Goal: Task Accomplishment & Management: Use online tool/utility

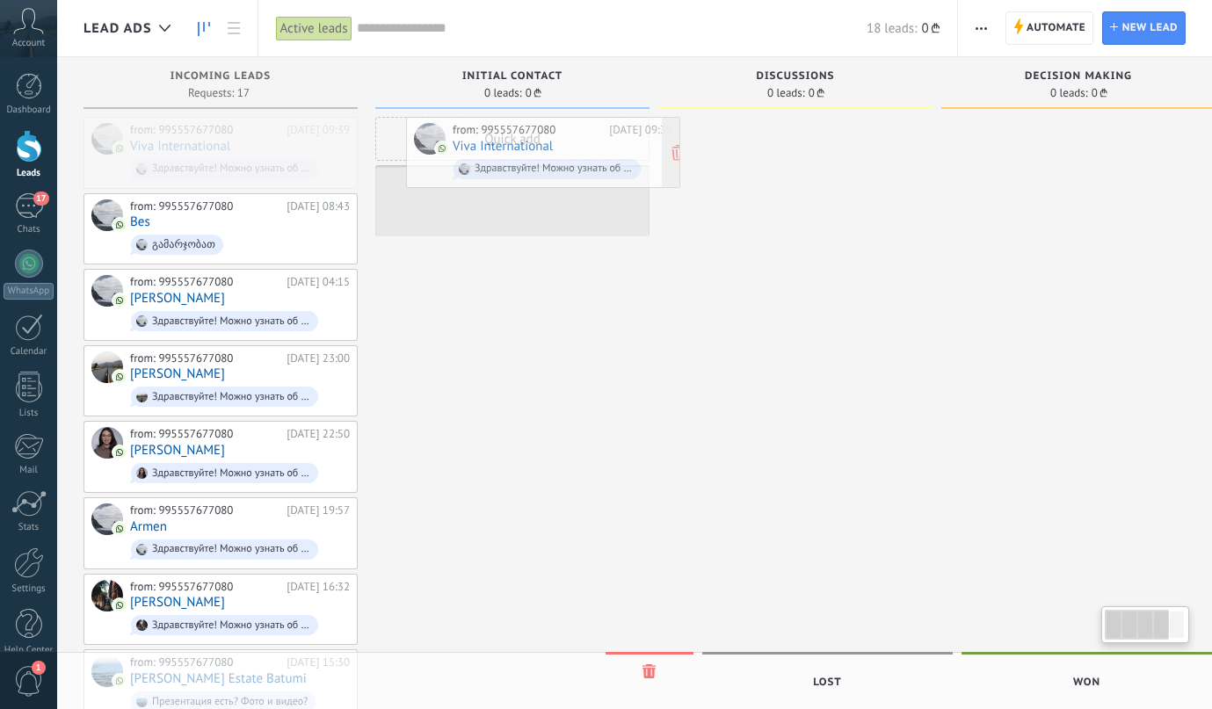
drag, startPoint x: 0, startPoint y: 0, endPoint x: 516, endPoint y: 135, distance: 533.3
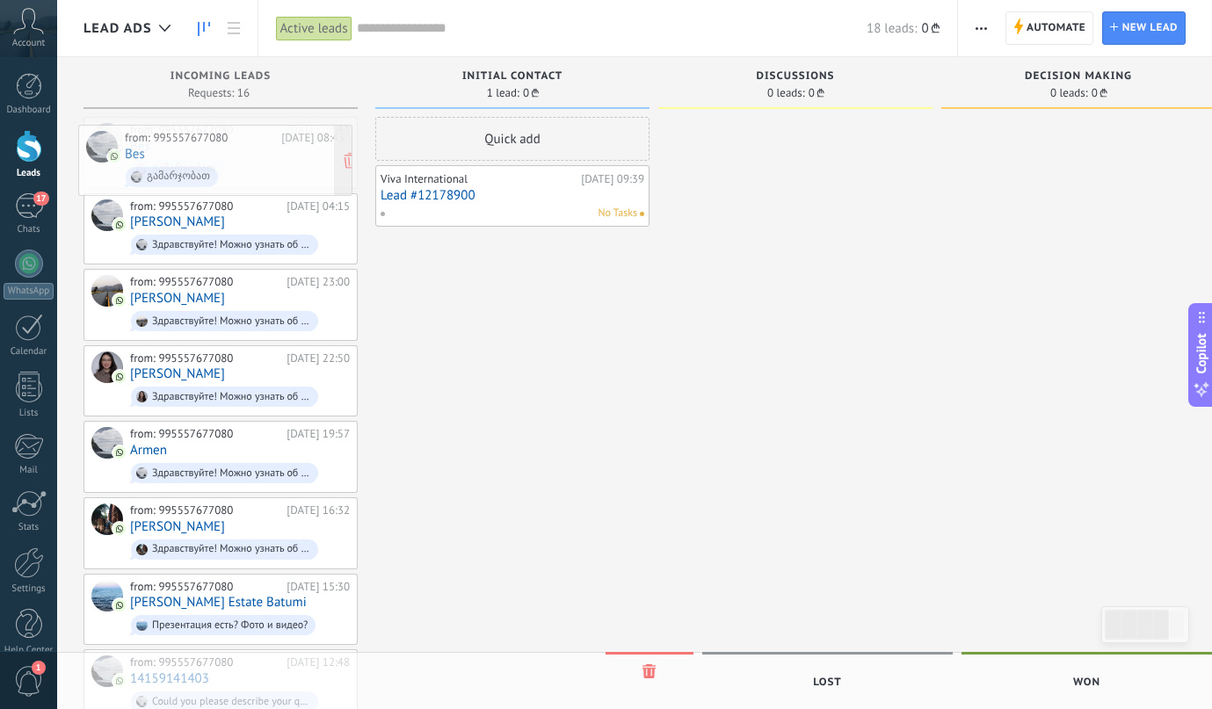
drag, startPoint x: 250, startPoint y: 153, endPoint x: 240, endPoint y: 152, distance: 9.7
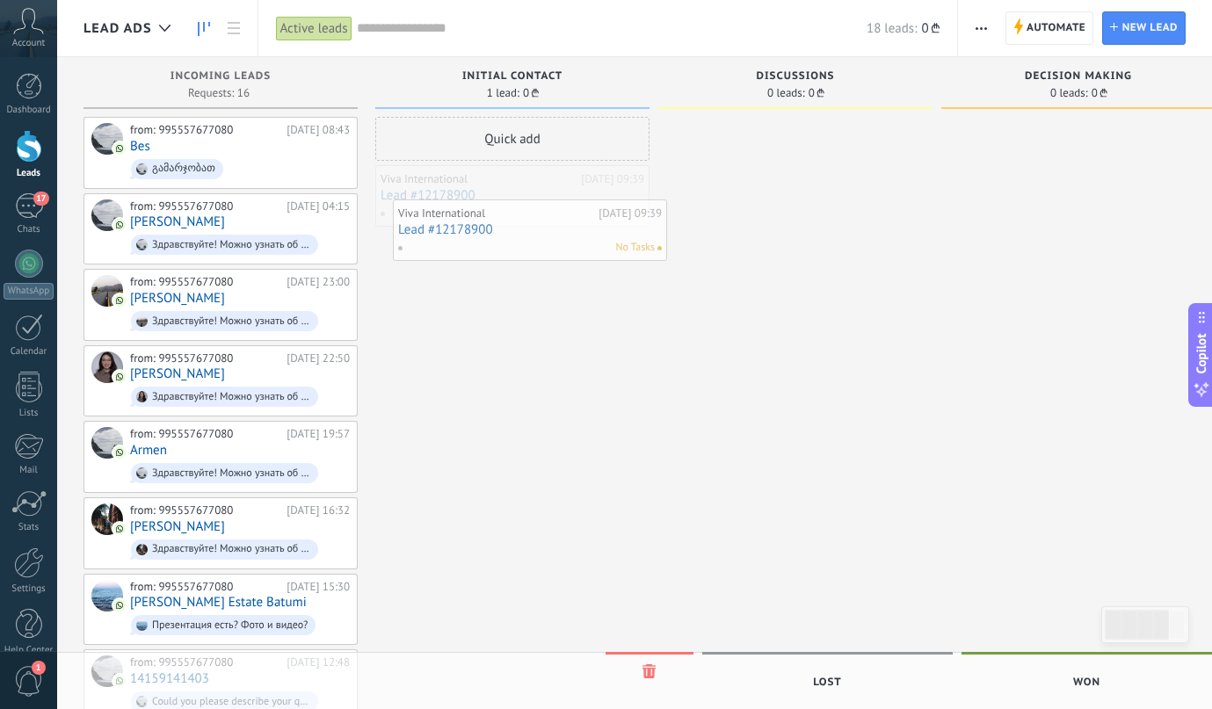
drag, startPoint x: 477, startPoint y: 197, endPoint x: 496, endPoint y: 232, distance: 39.7
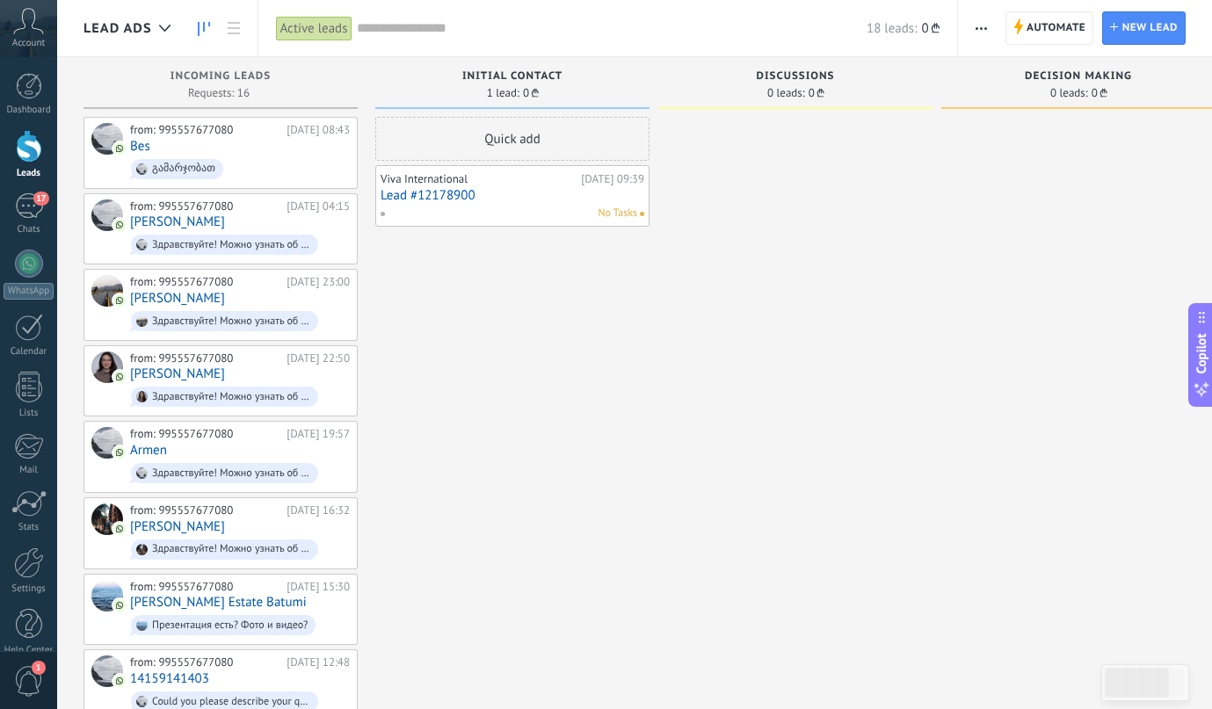
click at [470, 197] on link "Lead #12178900" at bounding box center [512, 195] width 264 height 15
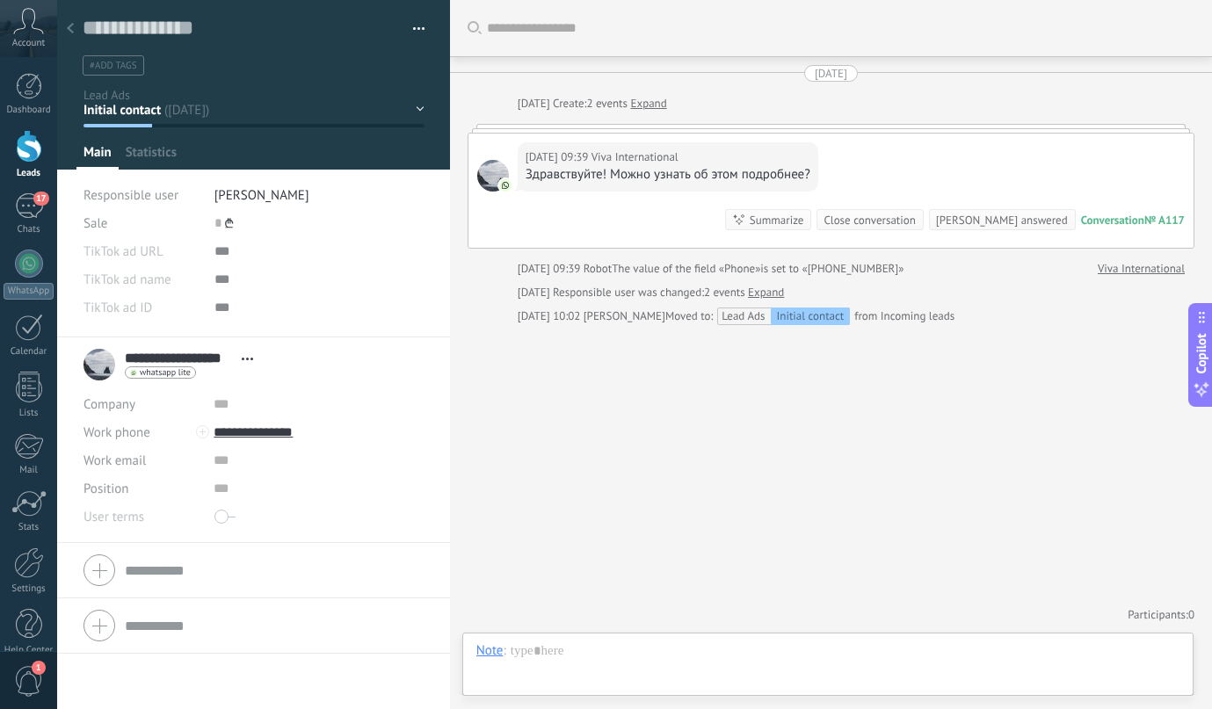
scroll to position [26, 0]
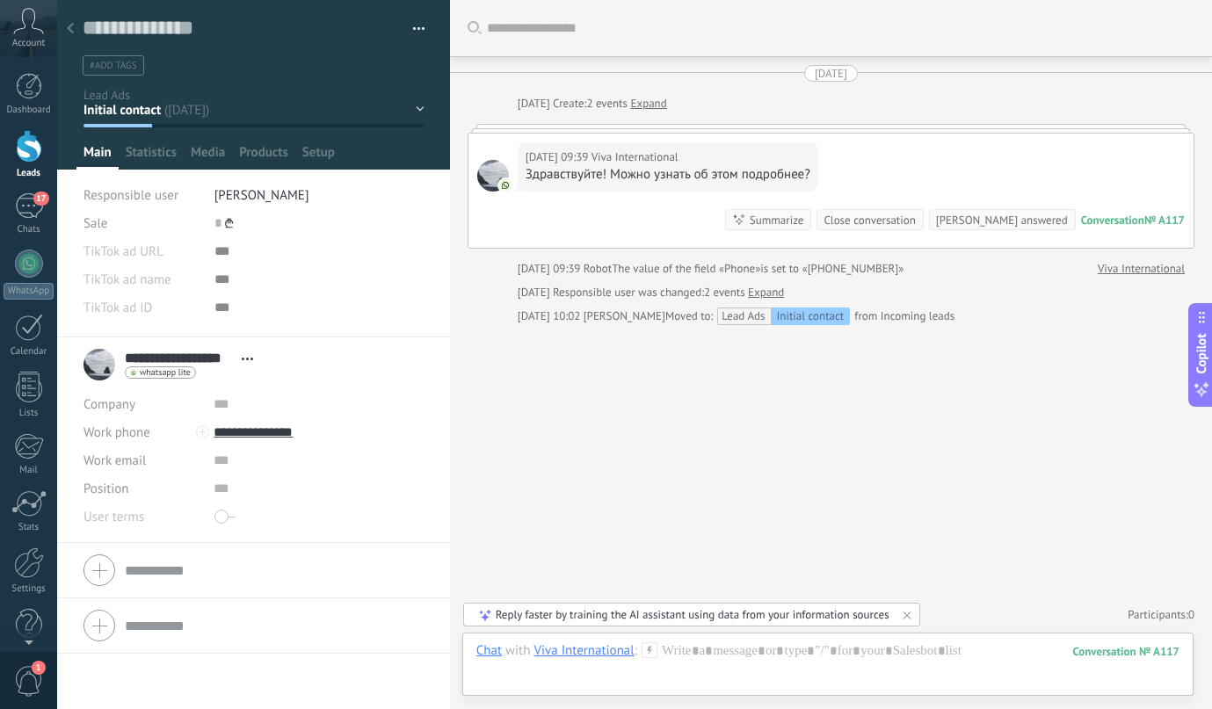
click at [68, 31] on icon at bounding box center [70, 28] width 7 height 11
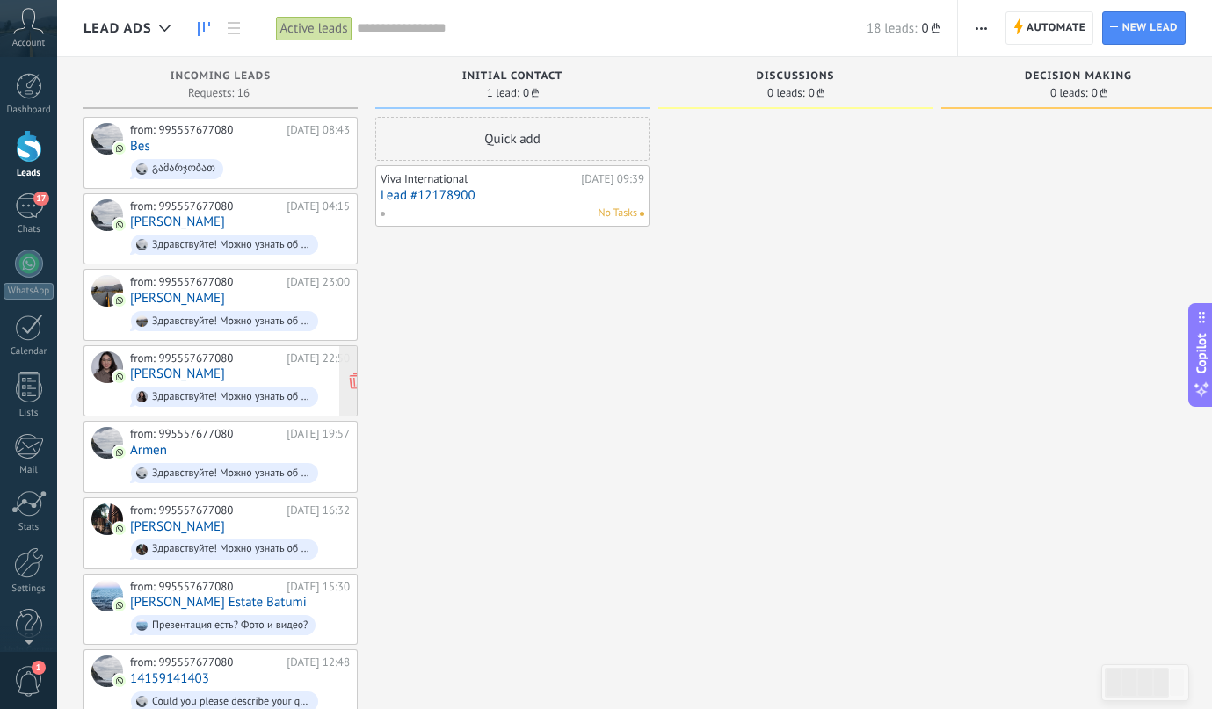
click at [235, 373] on div "from: 995557677080 [DATE] 22:50 [PERSON_NAME] Здравствуйте! Можно узнать об это…" at bounding box center [240, 381] width 220 height 60
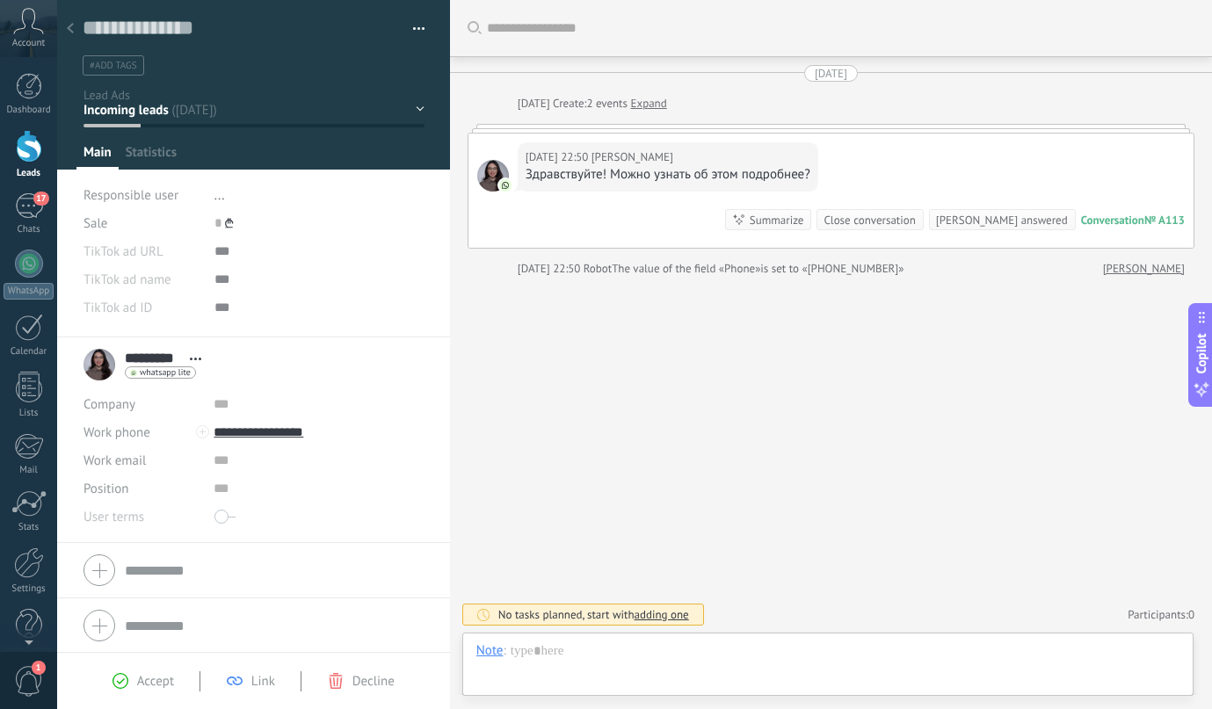
scroll to position [26, 0]
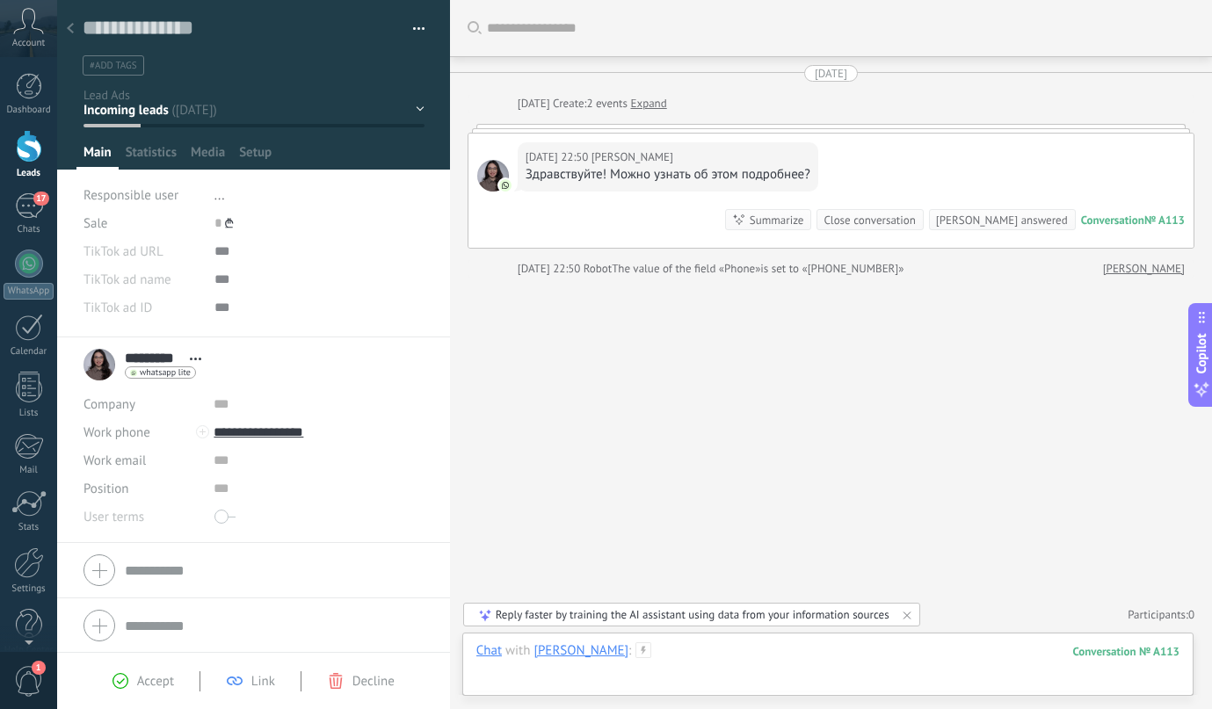
click at [643, 657] on div at bounding box center [827, 668] width 703 height 53
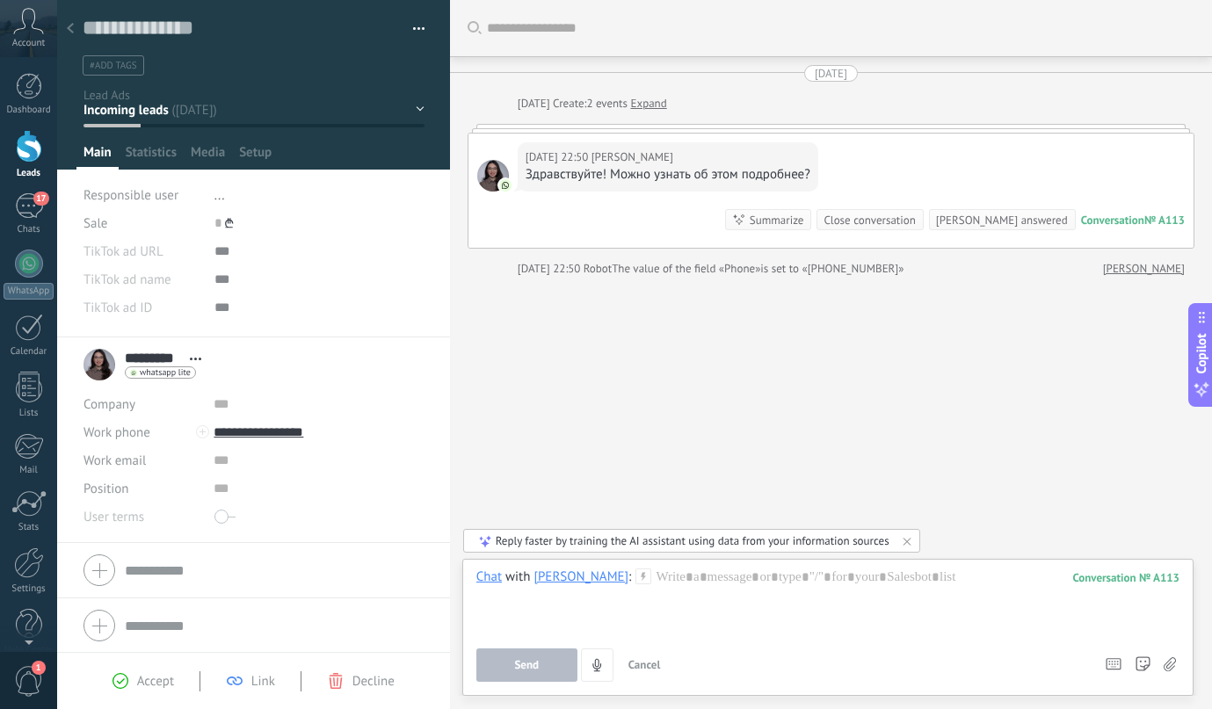
click at [68, 30] on use at bounding box center [70, 28] width 7 height 11
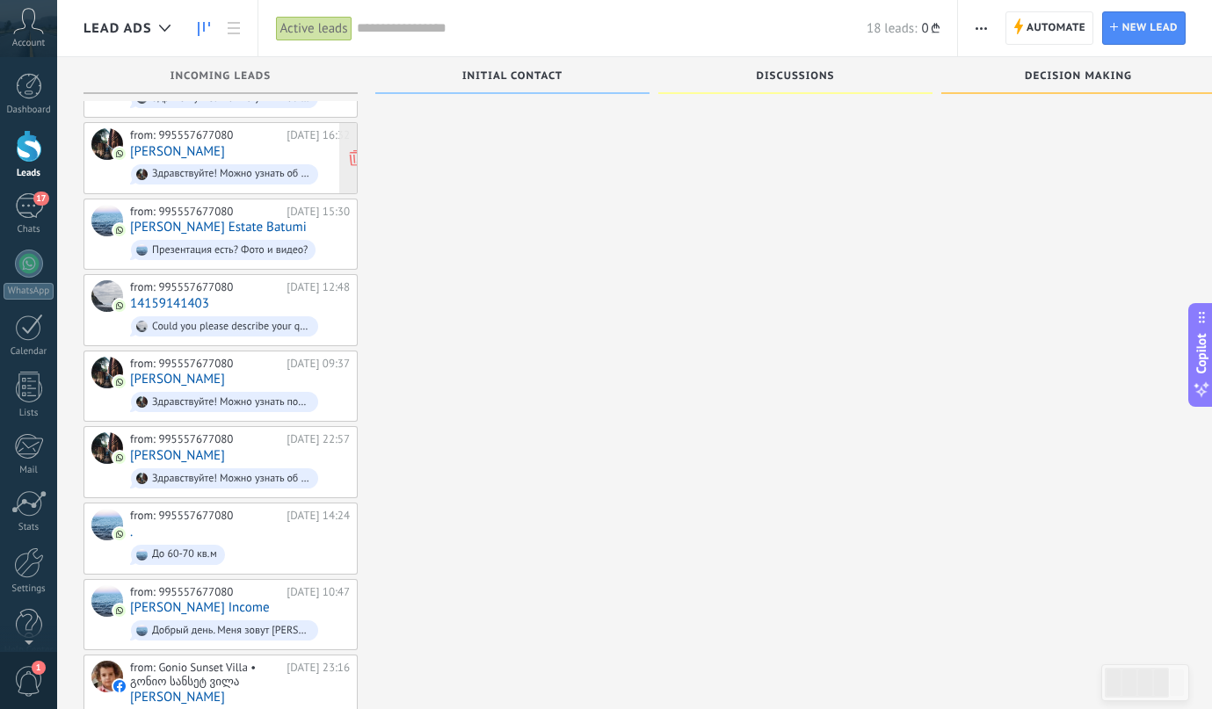
scroll to position [376, 0]
click at [192, 365] on div "from: 995557677080 [DATE] 09:37 [PERSON_NAME] Здравствуйте! Можно узнать подроб…" at bounding box center [240, 386] width 220 height 60
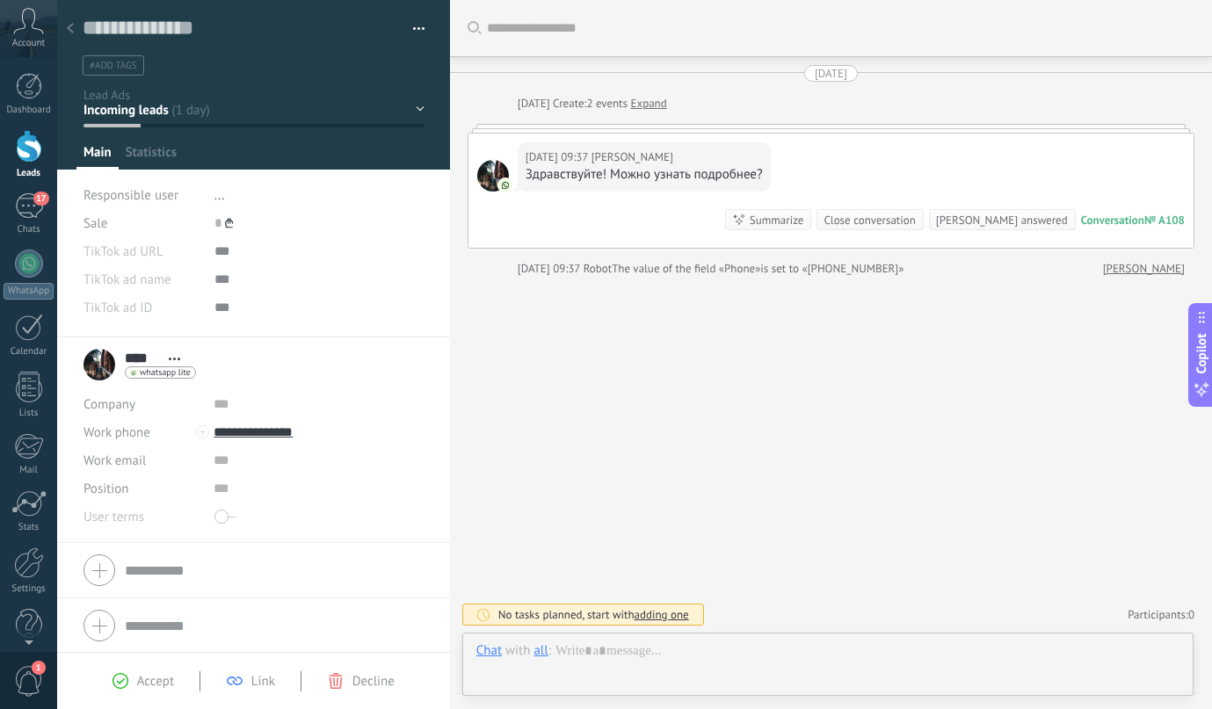
scroll to position [26, 0]
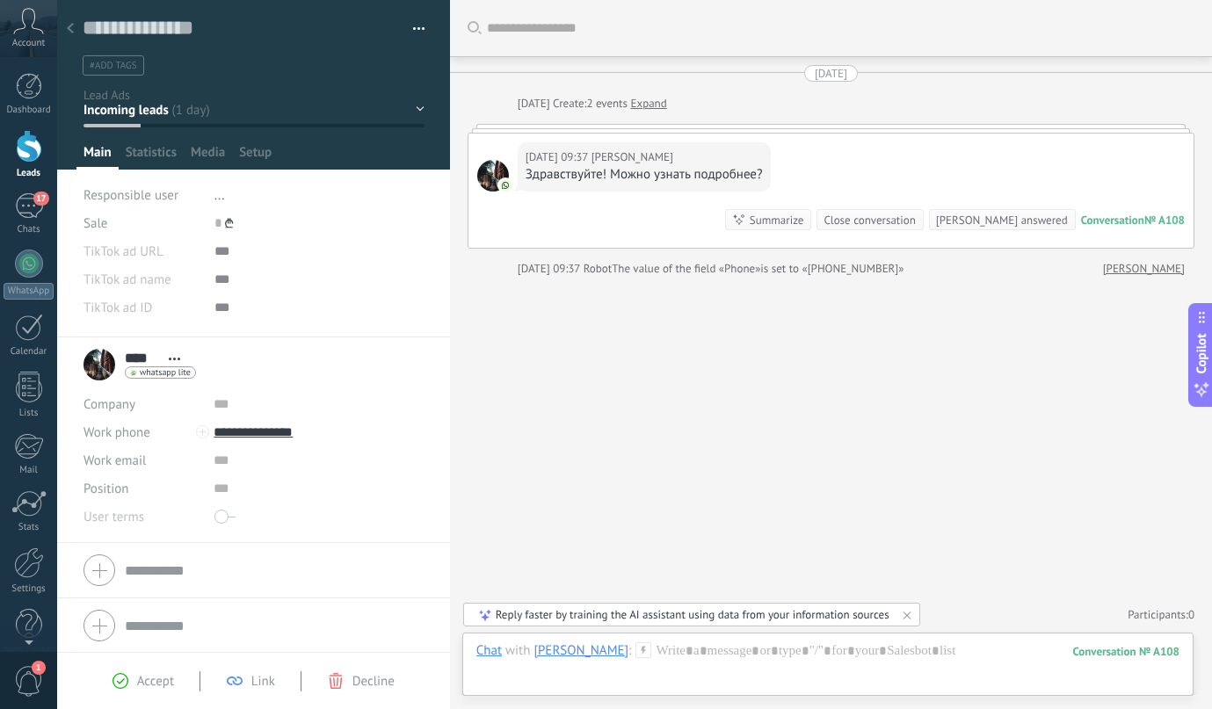
click at [70, 26] on use at bounding box center [70, 28] width 7 height 11
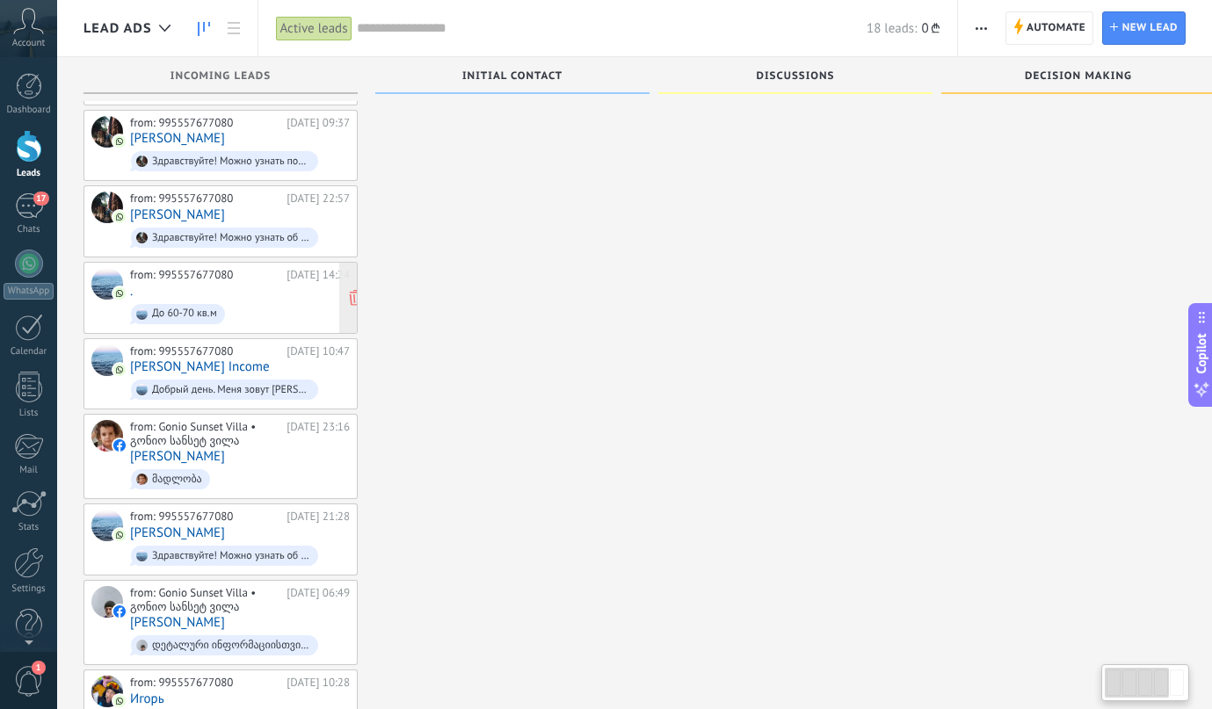
scroll to position [629, 0]
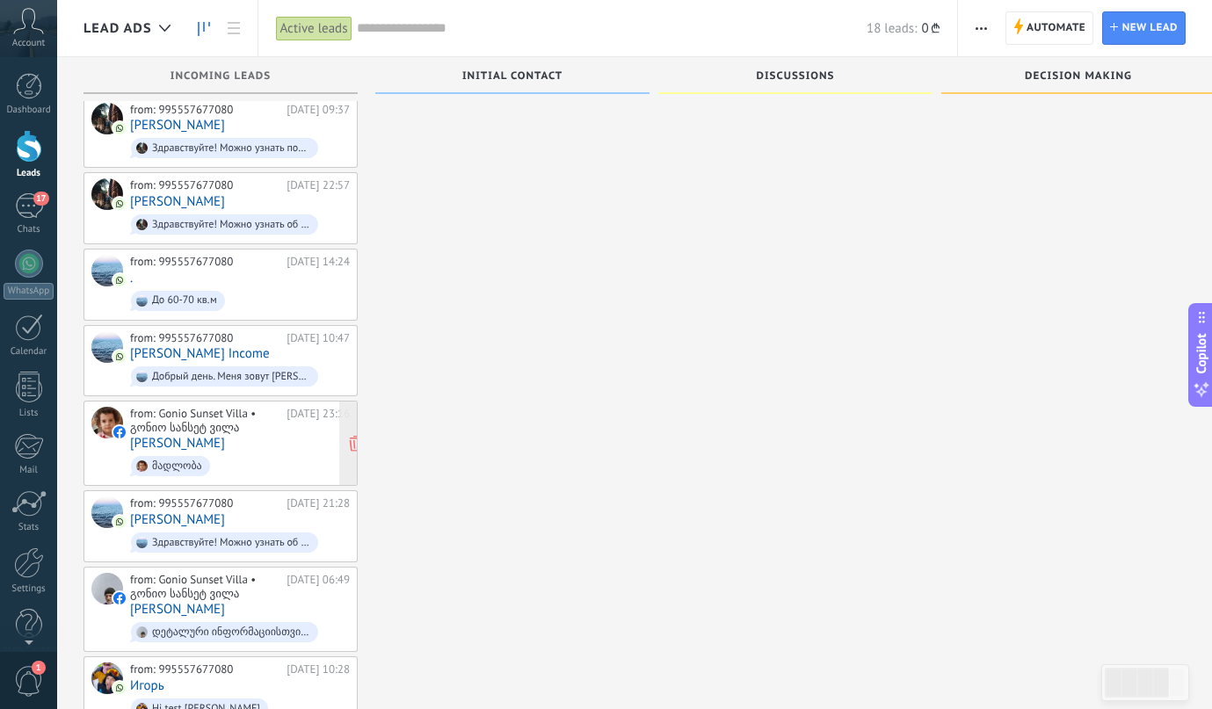
click at [222, 440] on div "from: Gonio Sunset Villa • გონიო სანსეტ ვილა [DATE] 23:16 [PERSON_NAME] მადლობა" at bounding box center [240, 443] width 220 height 73
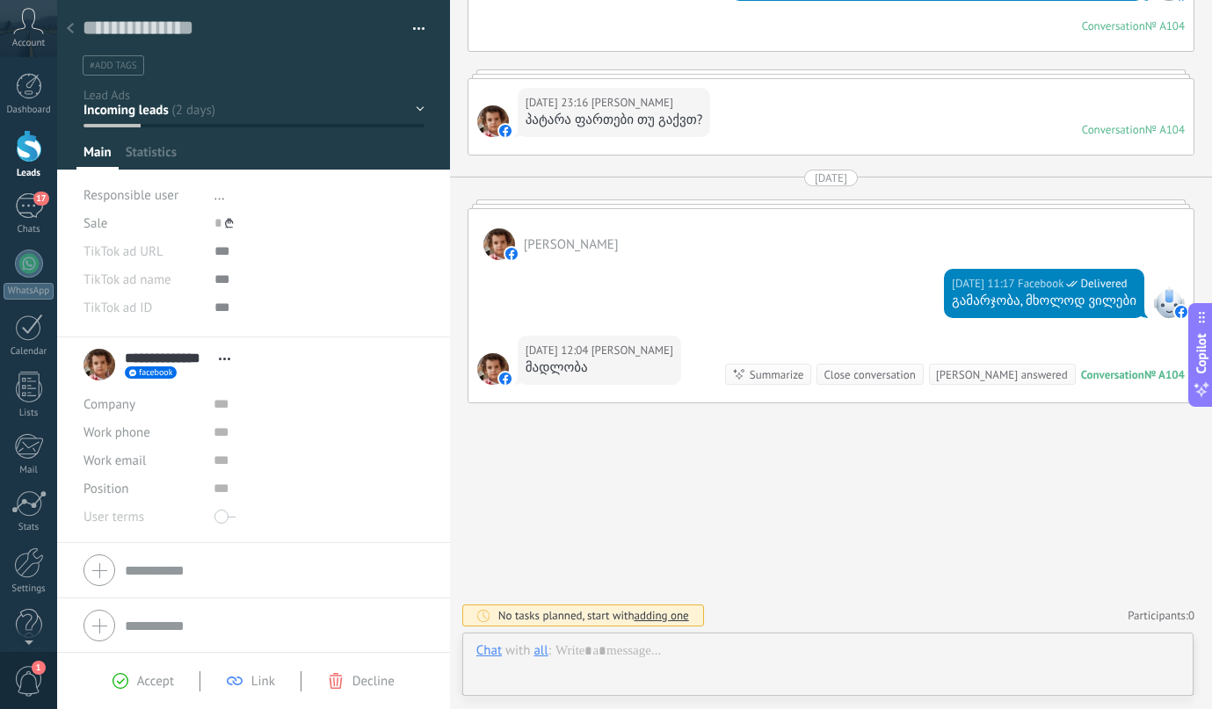
scroll to position [26, 0]
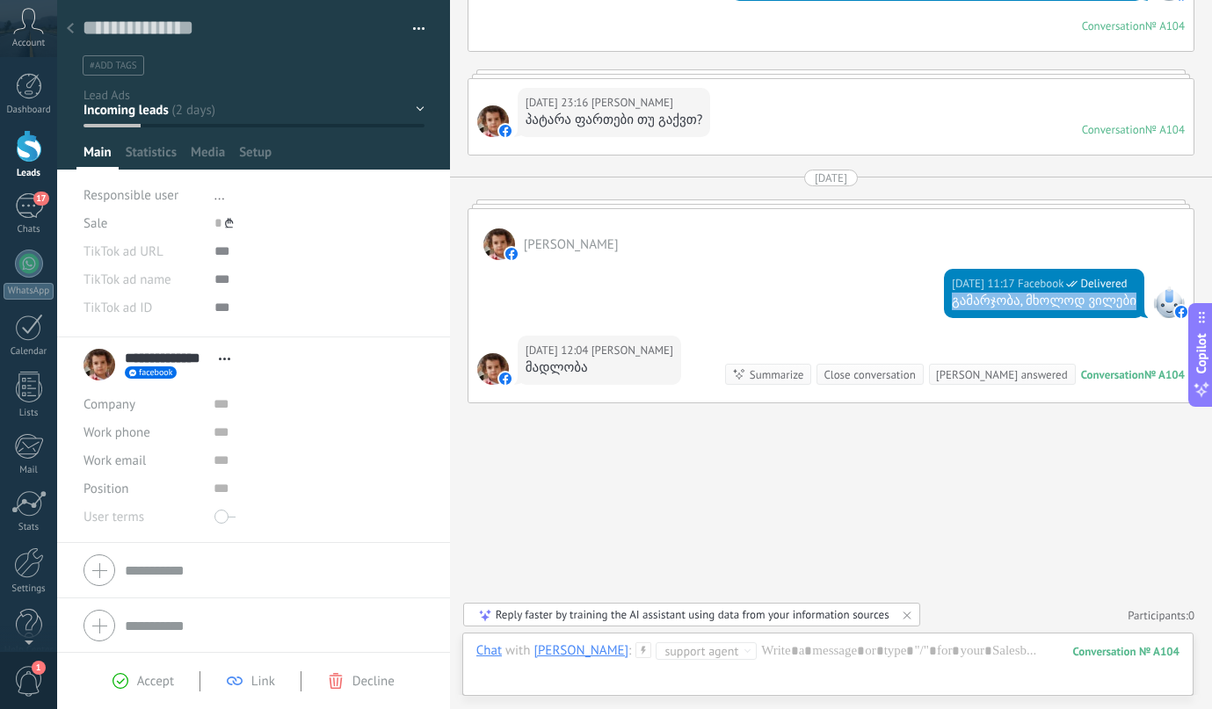
drag, startPoint x: 925, startPoint y: 304, endPoint x: 1128, endPoint y: 301, distance: 203.0
click at [1128, 301] on div "[DATE] 11:17 Facebook Delivered გამარჯობა, მხოლოდ ვილები" at bounding box center [1044, 293] width 200 height 49
click at [570, 274] on div "[DATE] 11:17 Facebook Delivered გამარჯობა, მხოლოდ ვილები" at bounding box center [830, 298] width 725 height 76
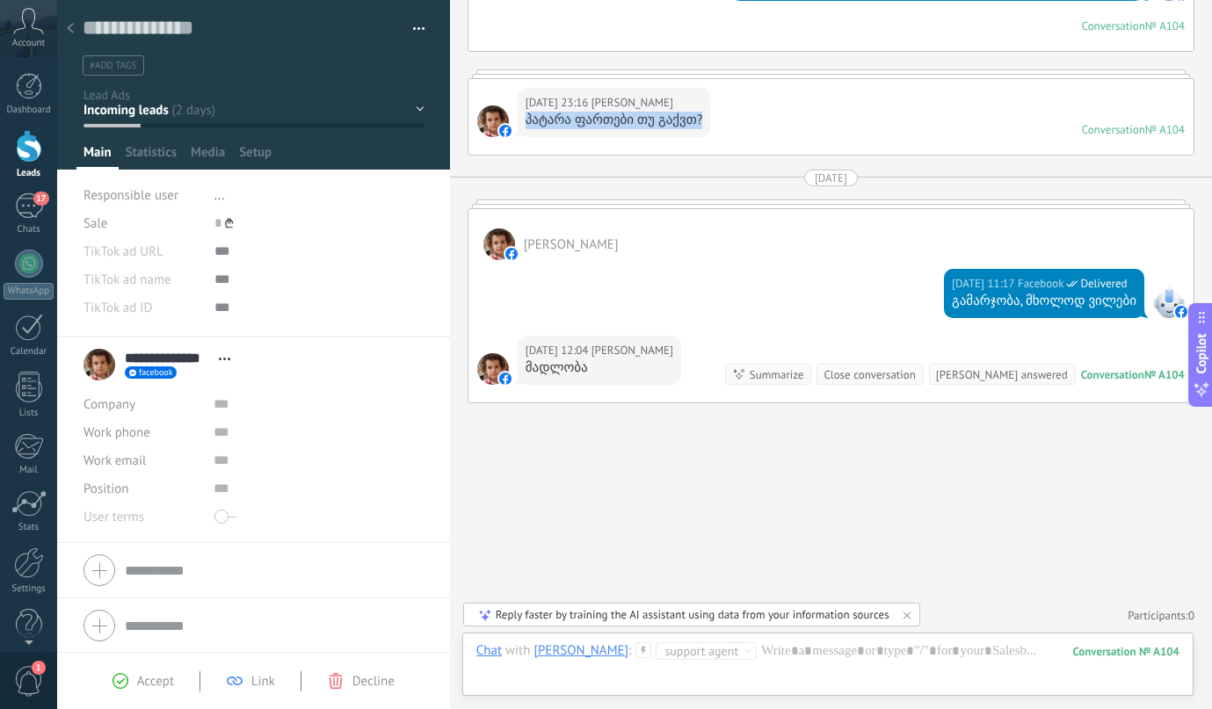
click at [526, 120] on div "[DATE] 23:16 [PERSON_NAME] პატარა ფართები თუ გაქვთ?" at bounding box center [614, 112] width 192 height 49
click at [76, 33] on div at bounding box center [70, 29] width 25 height 34
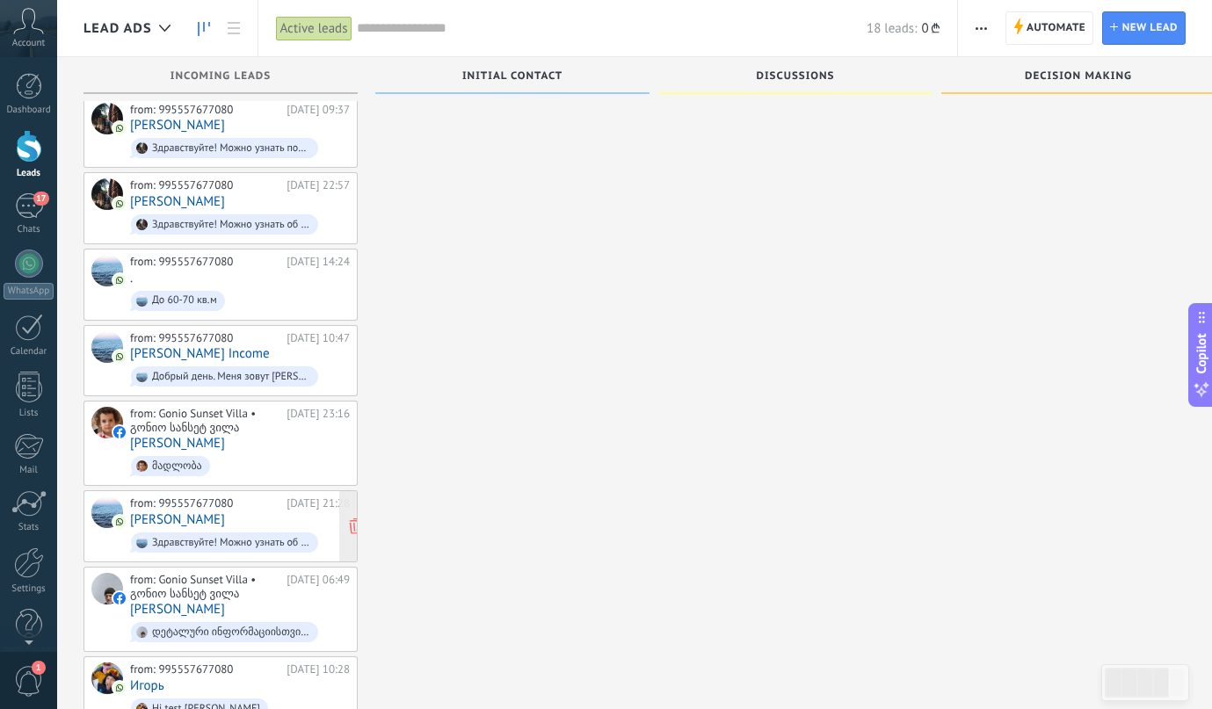
scroll to position [677, 0]
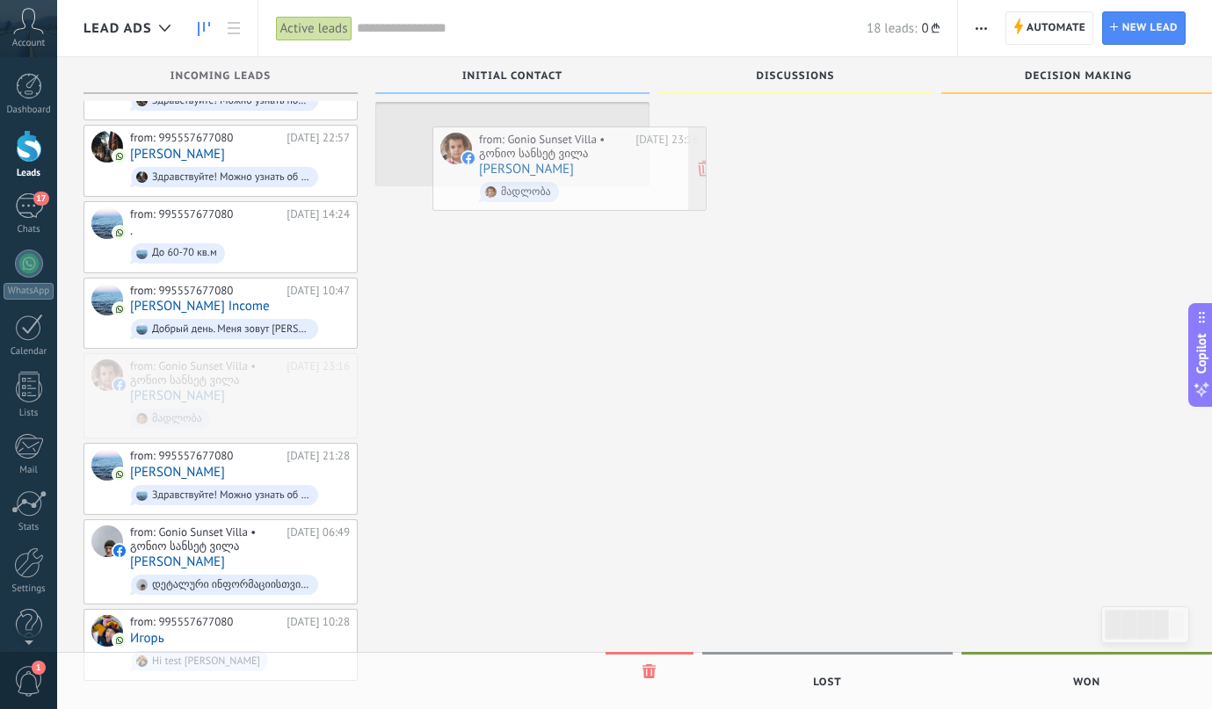
drag, startPoint x: 223, startPoint y: 395, endPoint x: 570, endPoint y: 177, distance: 410.3
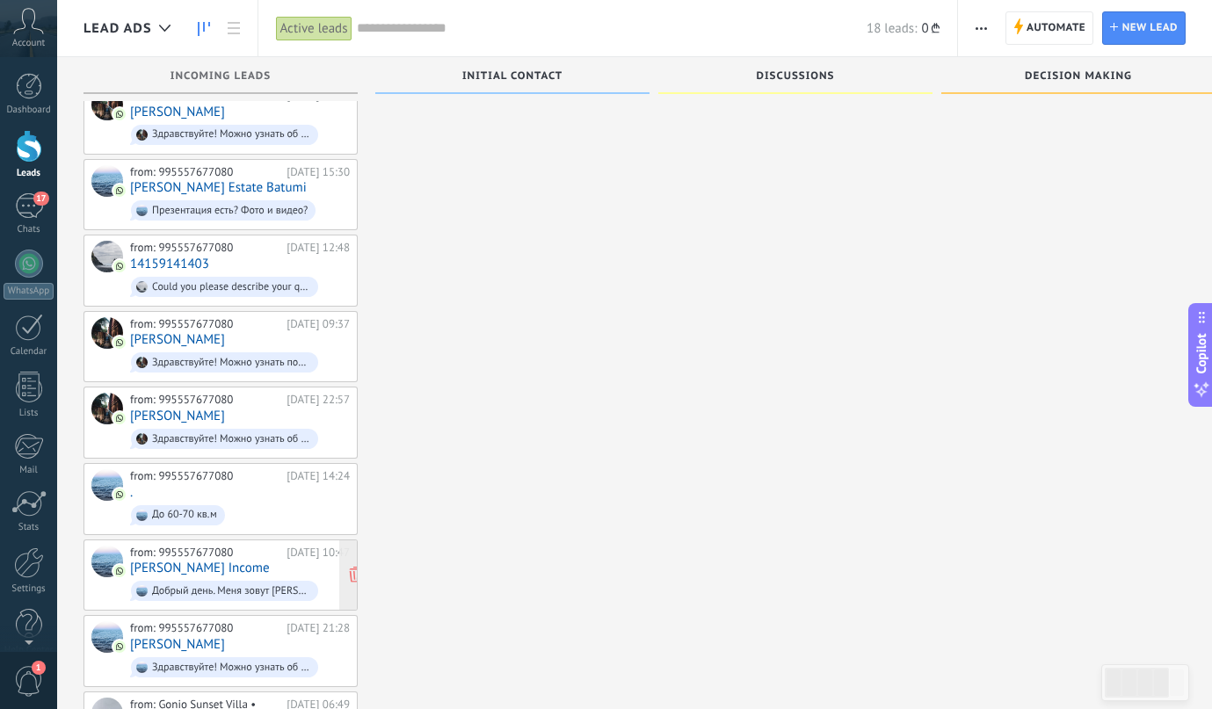
scroll to position [588, 0]
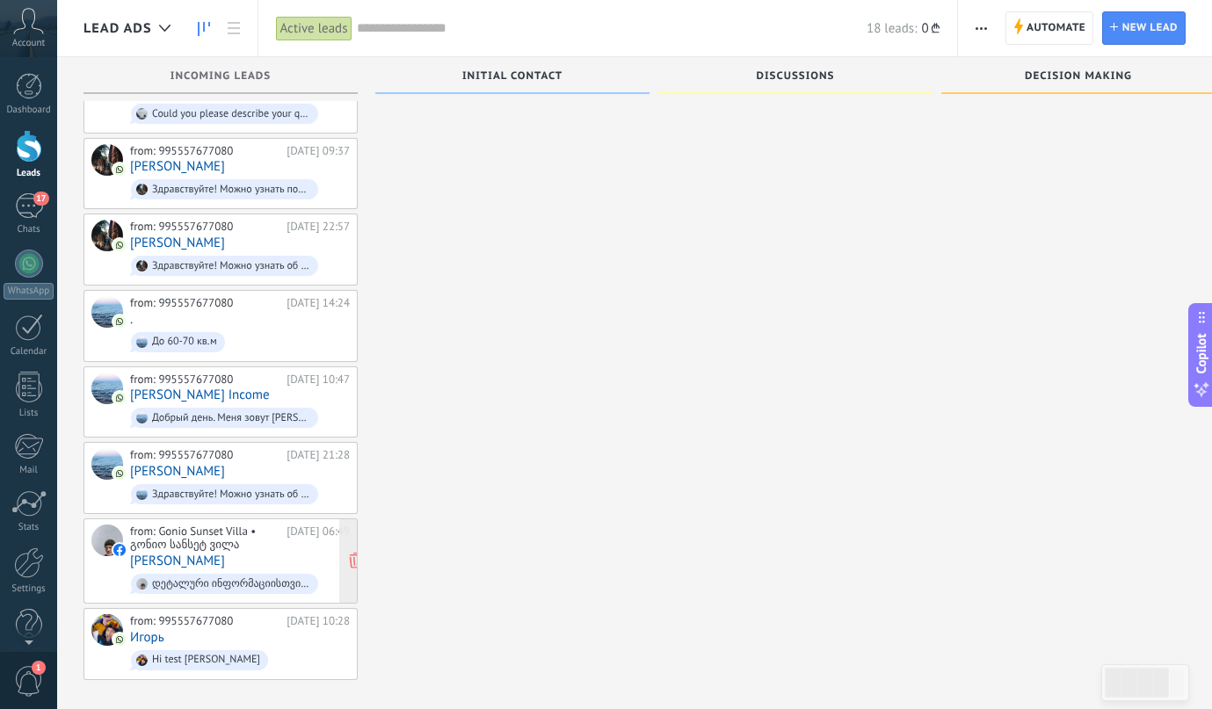
click at [193, 531] on div "from: Gonio Sunset Villa • გონიო სანსეტ ვილა" at bounding box center [205, 538] width 150 height 27
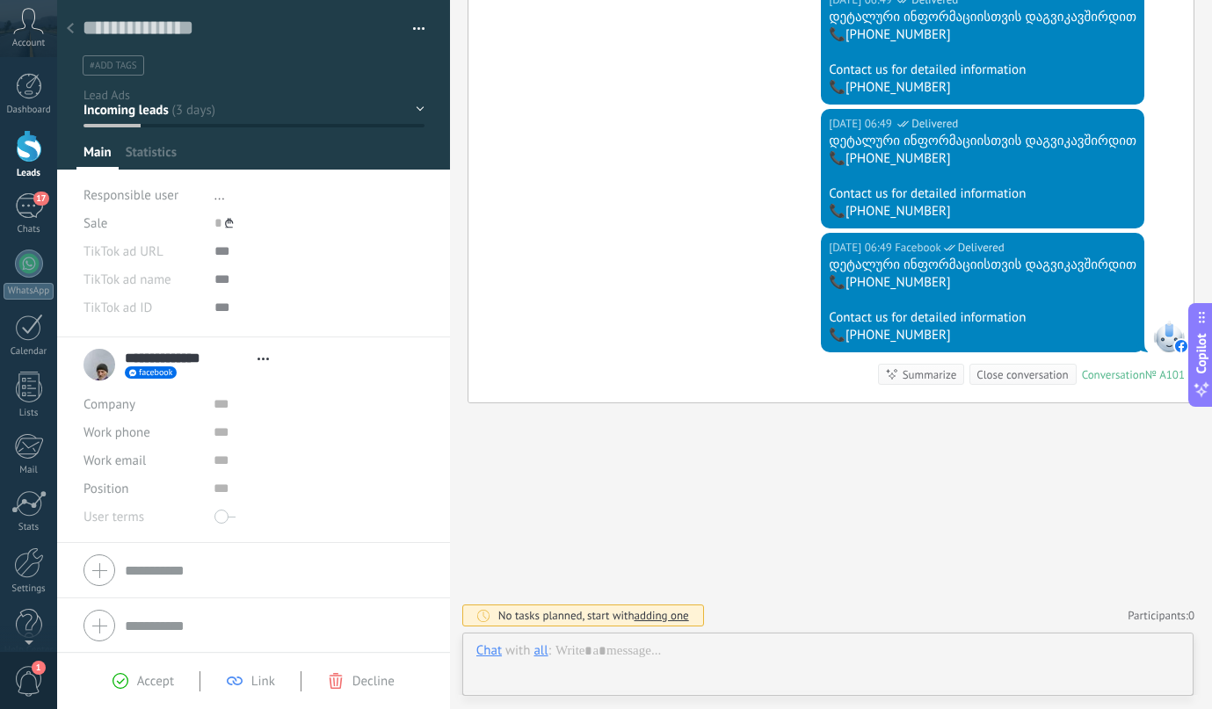
scroll to position [26, 0]
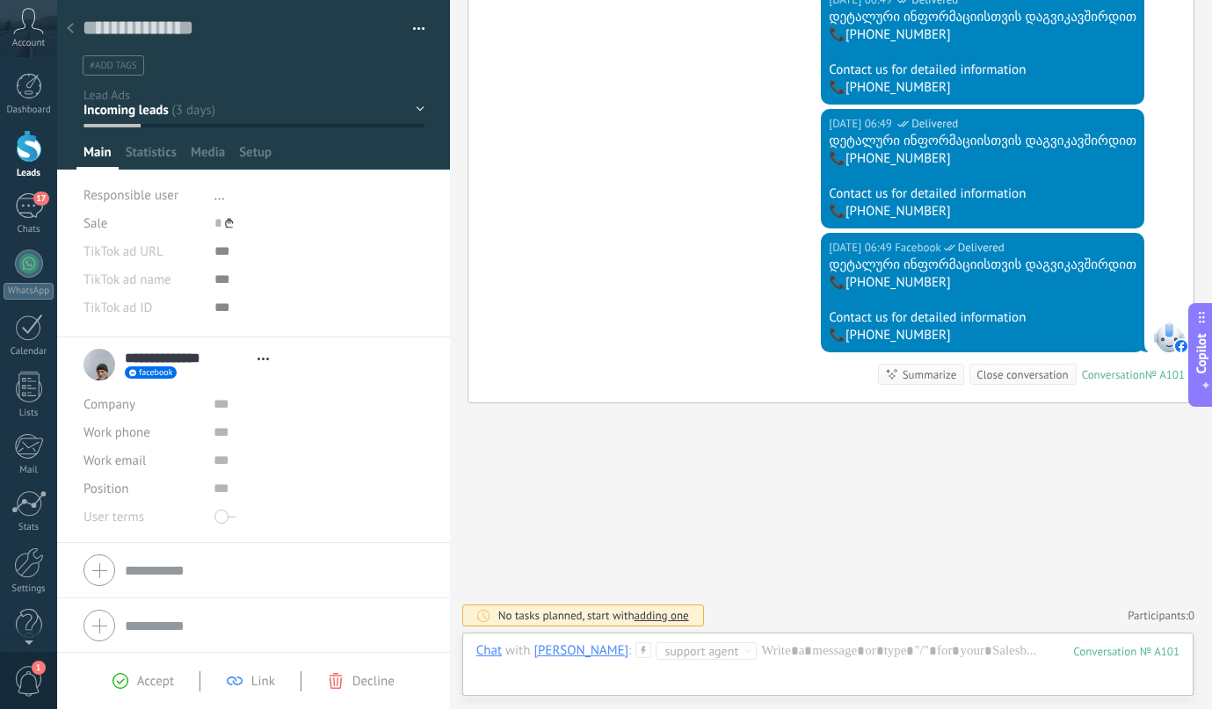
click at [0, 0] on div "Initial contact Discussions Decision making Contract discussion Closed - won" at bounding box center [0, 0] width 0 height 0
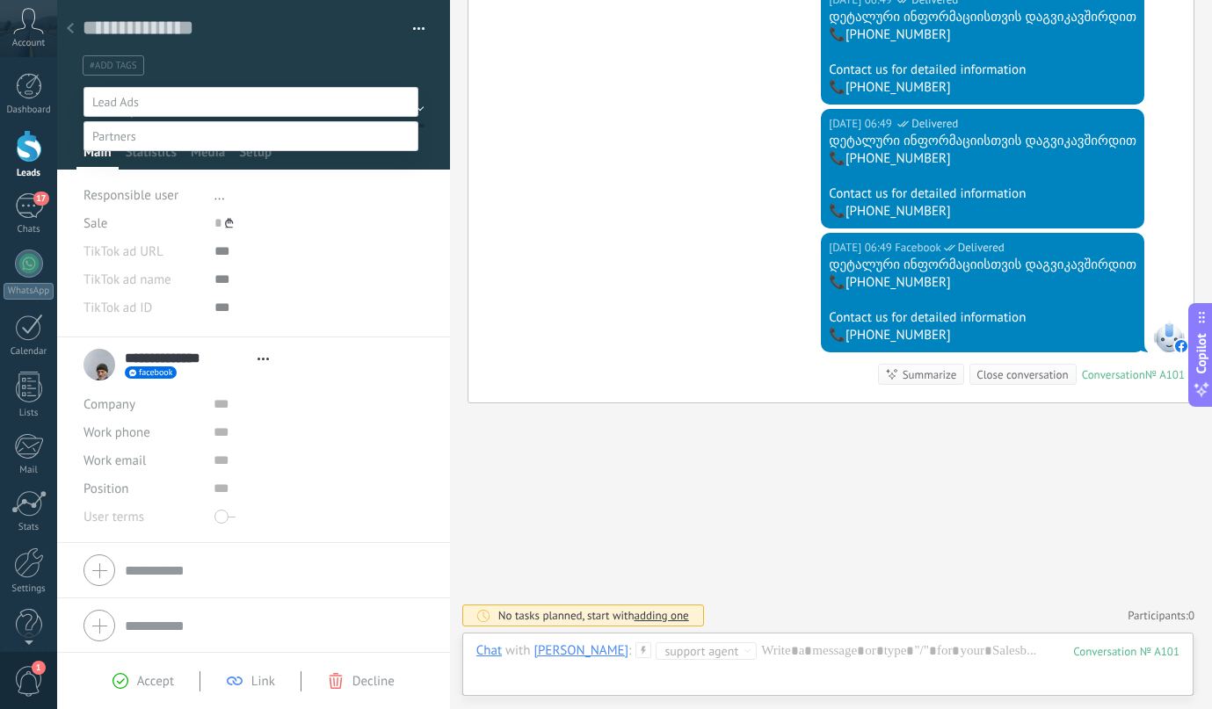
click at [0, 0] on label "Contract discussion" at bounding box center [0, 0] width 0 height 0
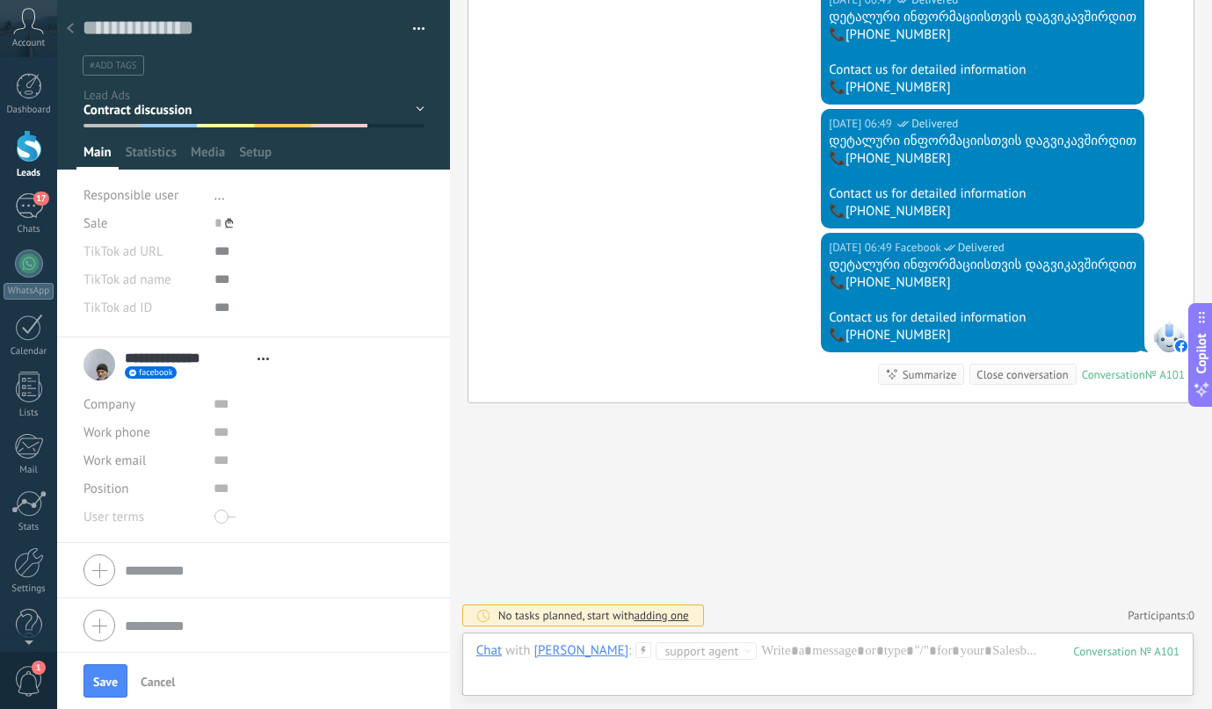
scroll to position [0, 0]
click at [104, 688] on span "Save" at bounding box center [105, 682] width 25 height 12
click at [104, 684] on span "button" at bounding box center [99, 681] width 18 height 18
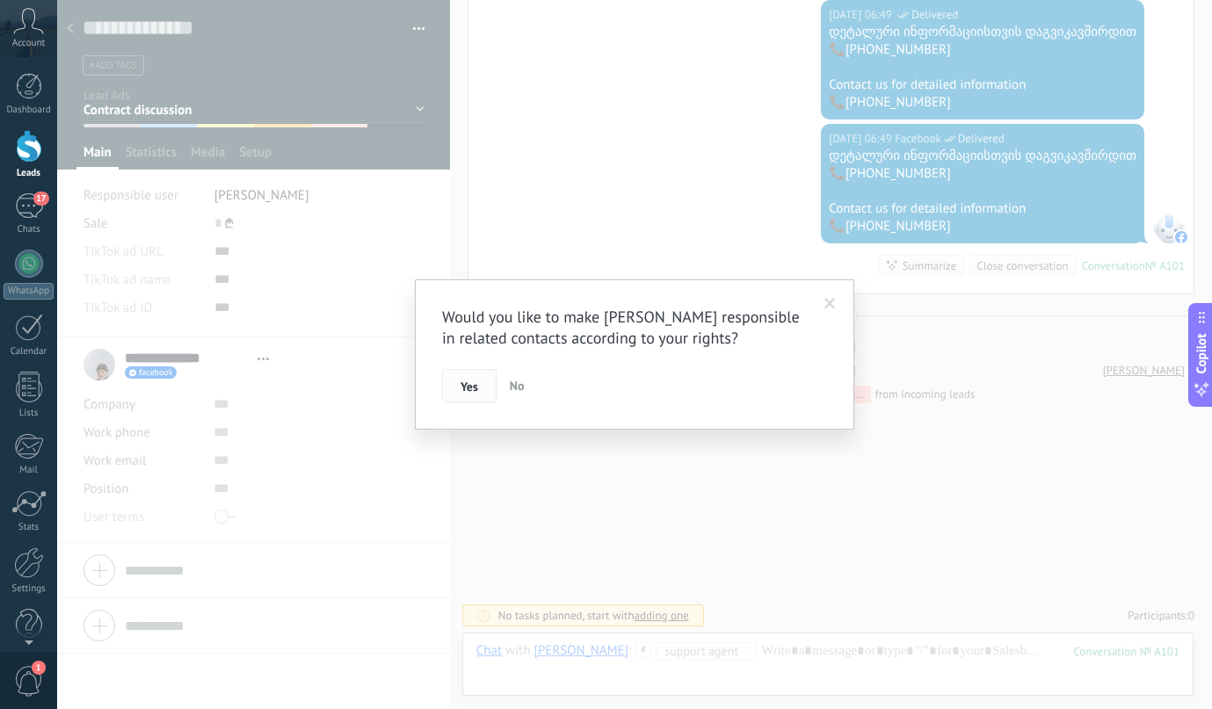
click at [472, 385] on span "Yes" at bounding box center [469, 386] width 18 height 12
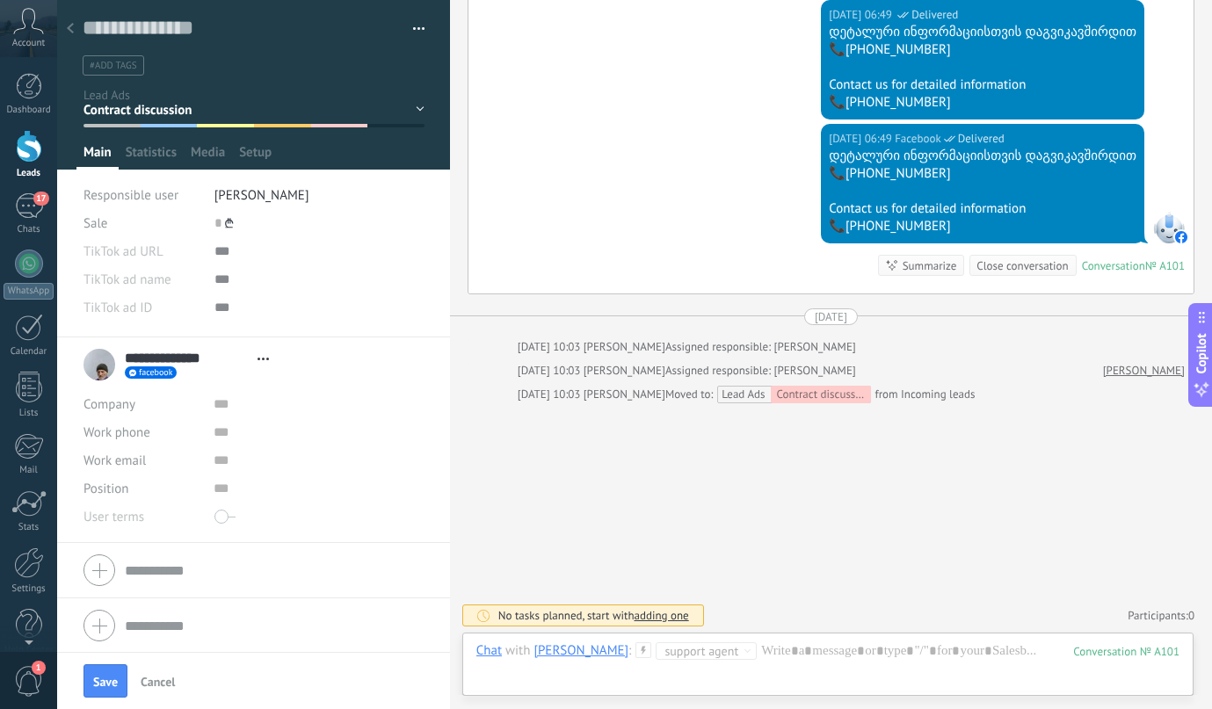
click at [72, 29] on icon at bounding box center [70, 28] width 7 height 11
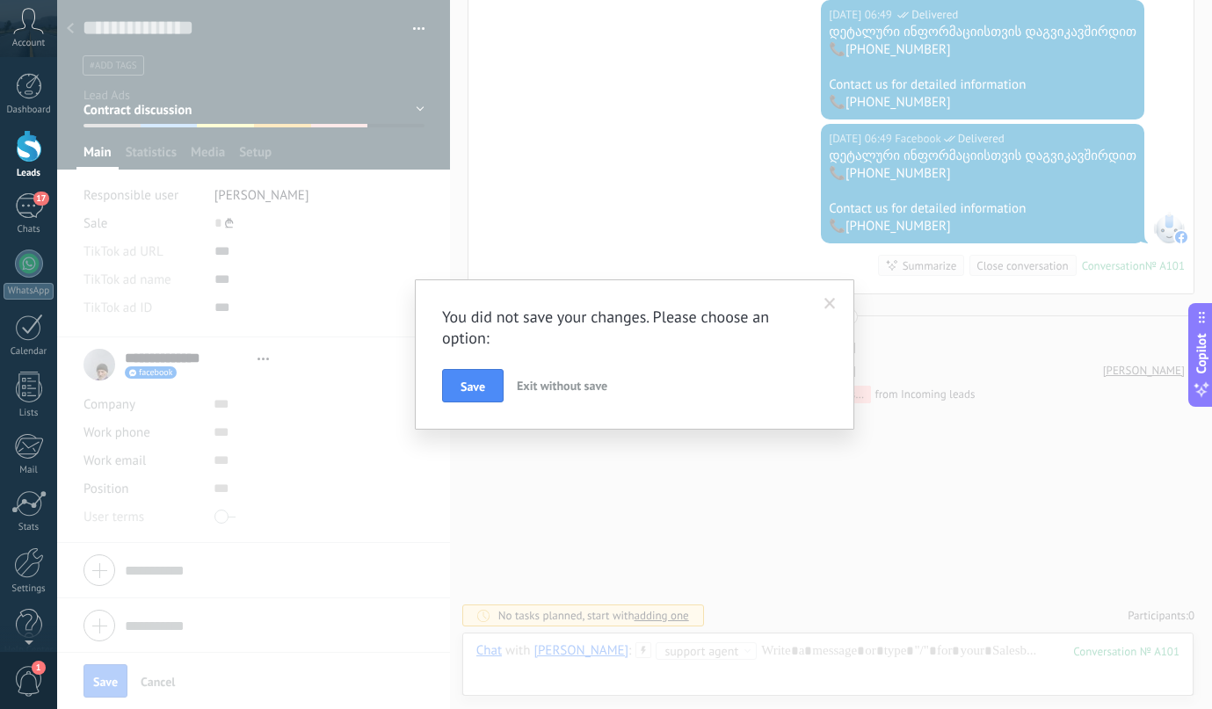
click at [527, 387] on span "Exit without save" at bounding box center [562, 386] width 91 height 16
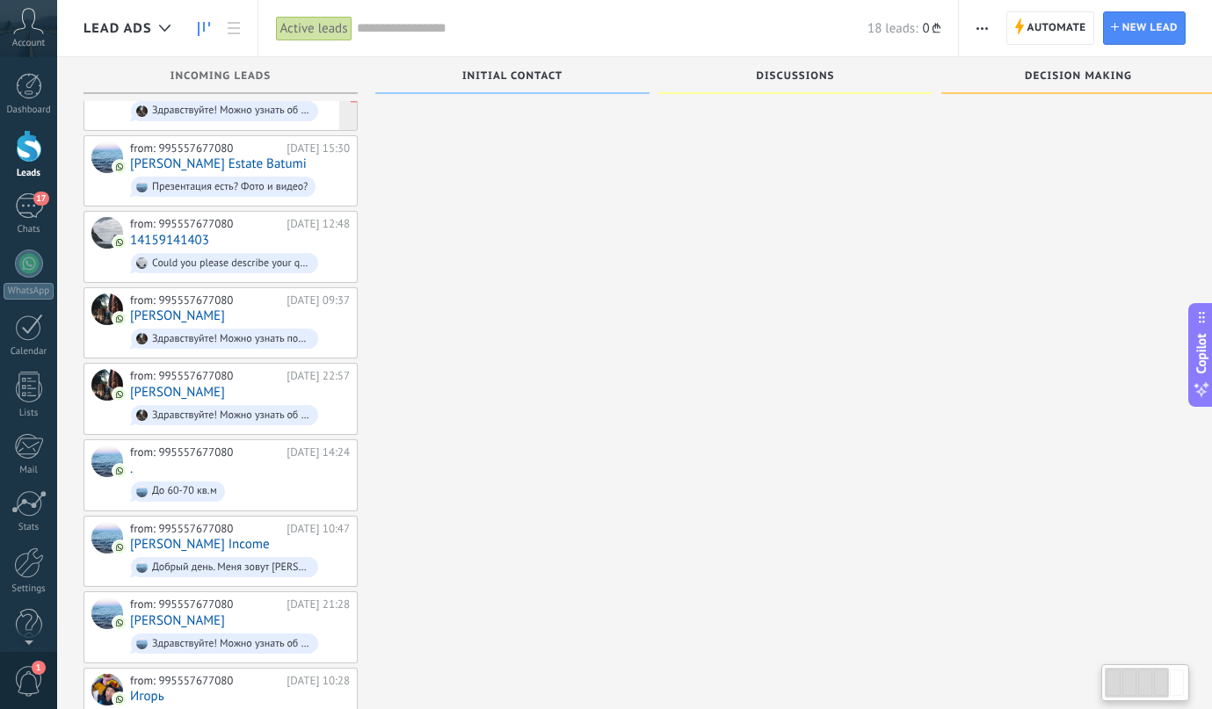
scroll to position [499, 0]
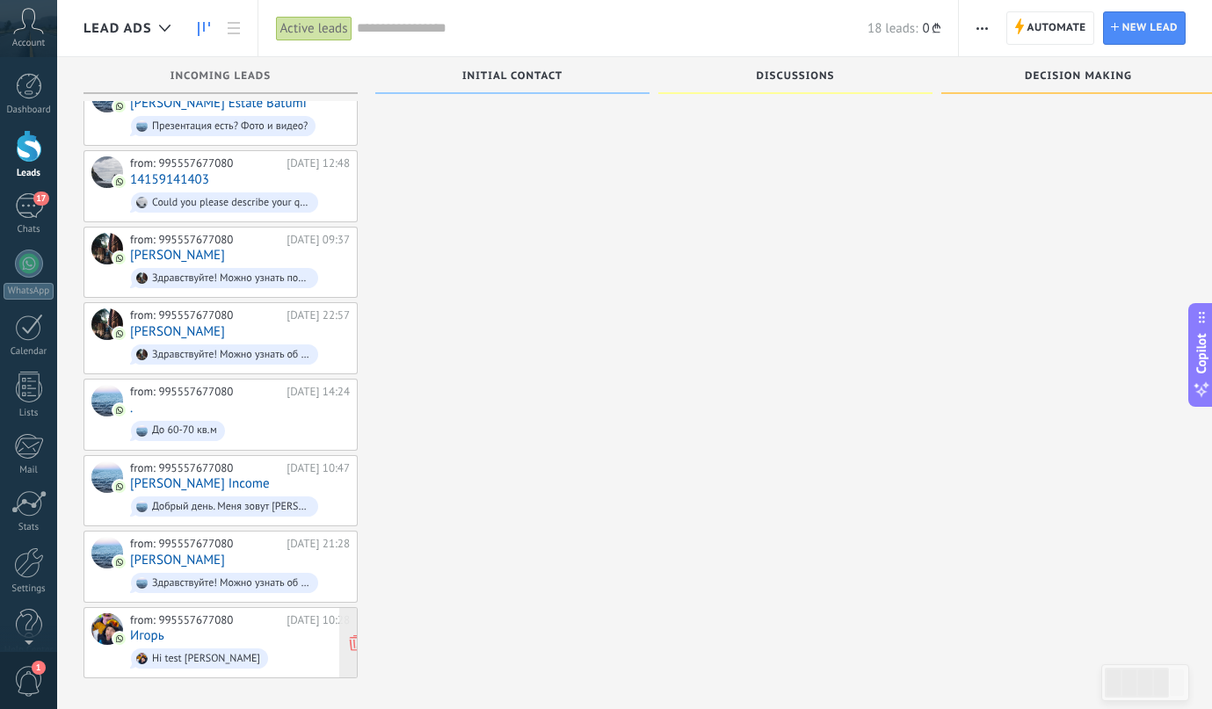
click at [233, 626] on div "from: 995557677080 [DATE] 10:28 [PERSON_NAME] test [PERSON_NAME]" at bounding box center [240, 643] width 220 height 60
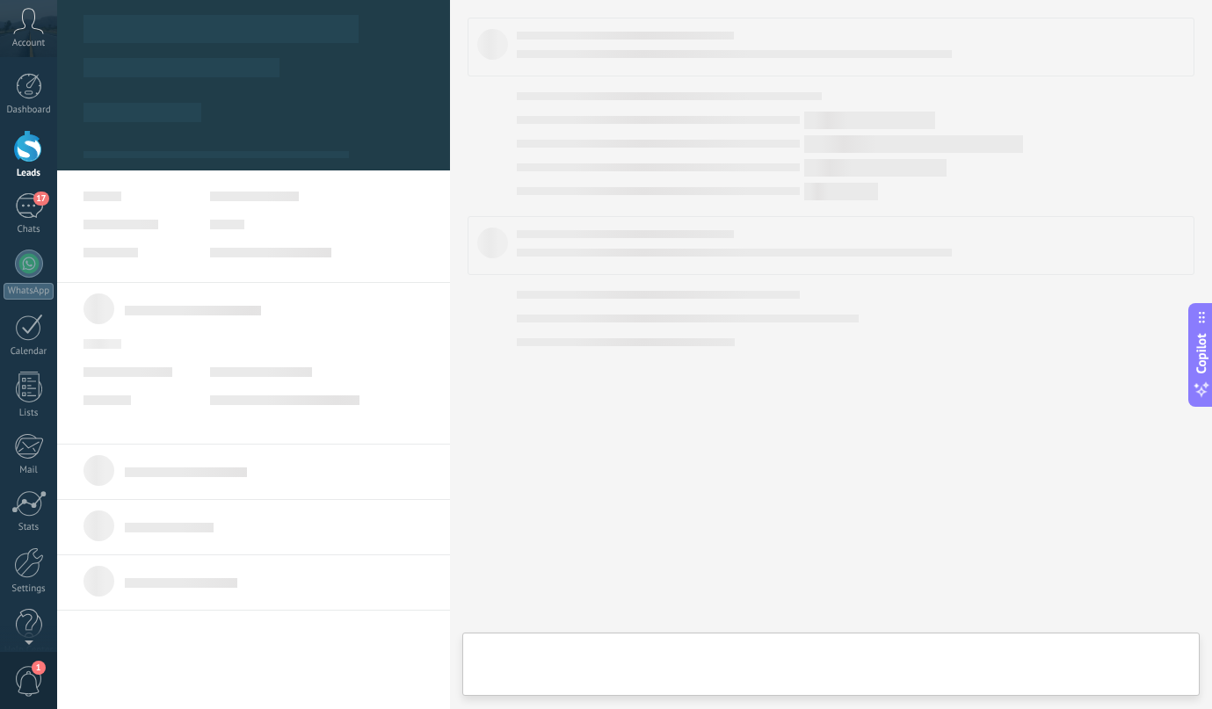
type textarea "**********"
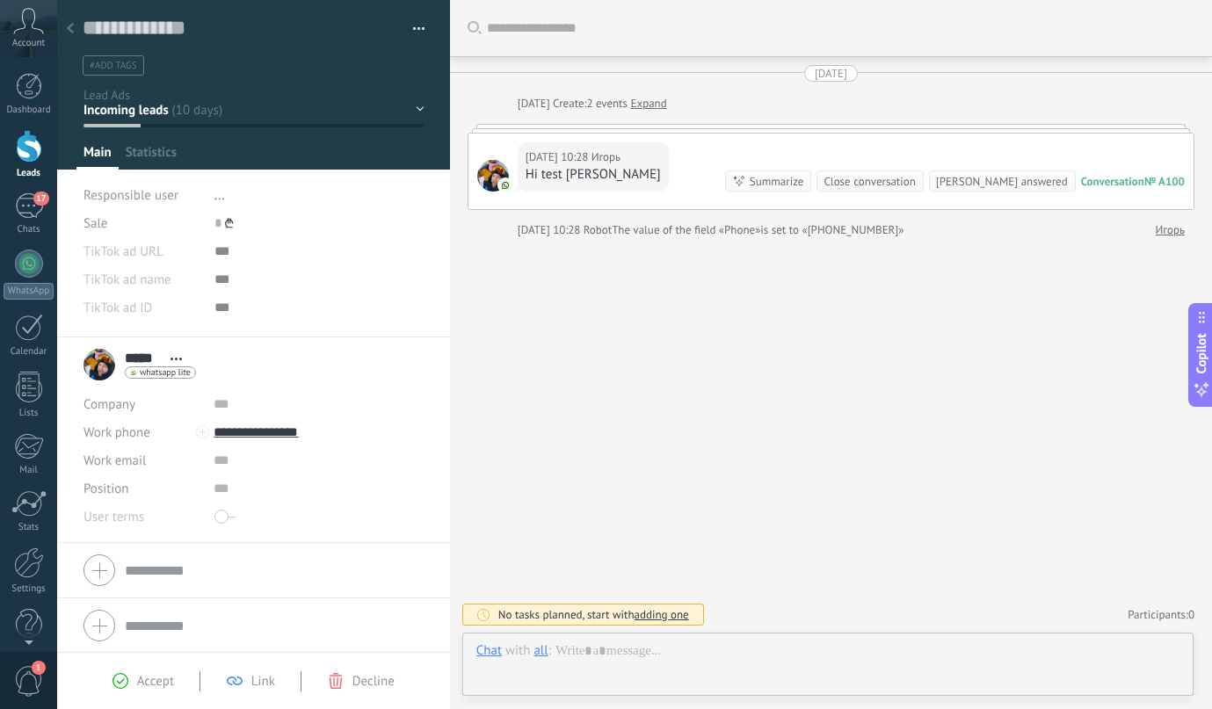
scroll to position [26, 0]
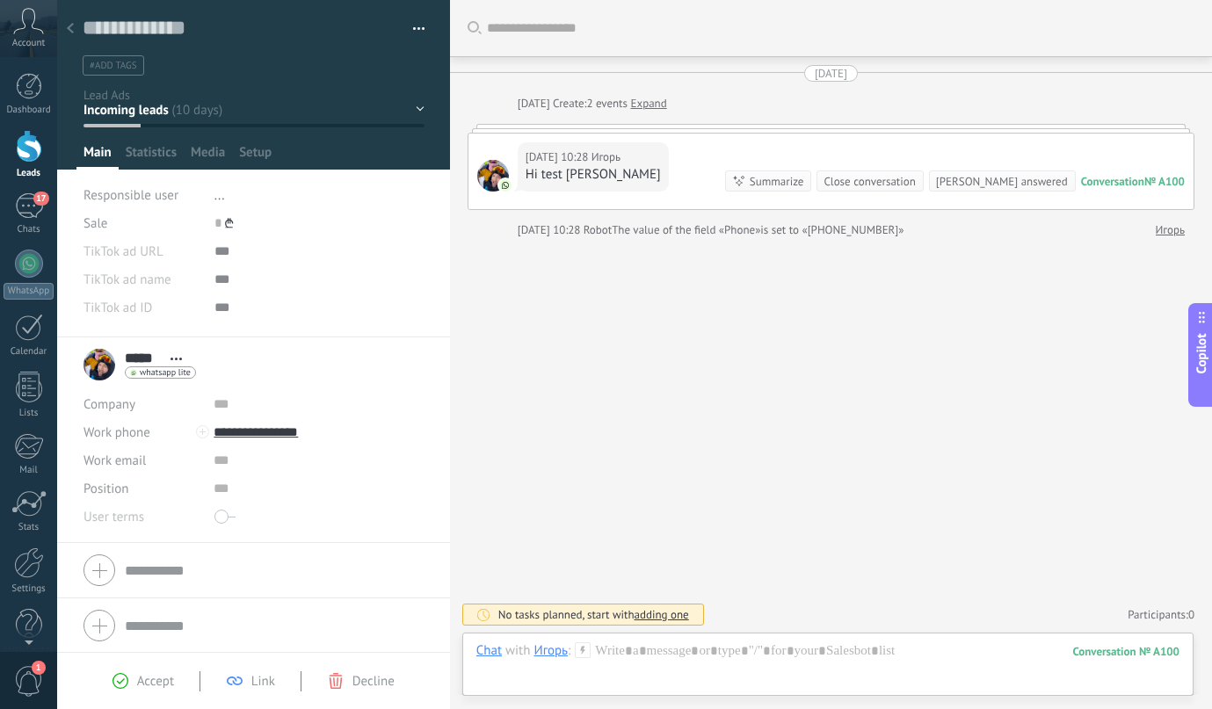
click at [71, 34] on div at bounding box center [70, 29] width 25 height 34
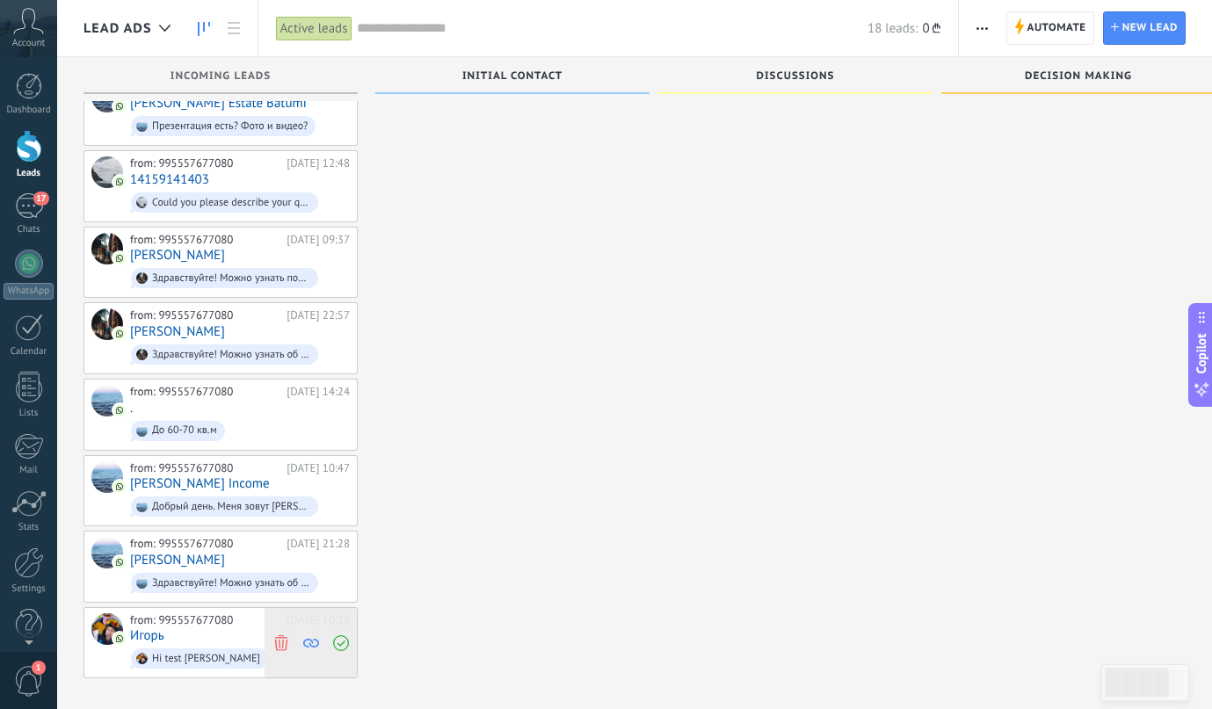
click at [346, 619] on span at bounding box center [341, 643] width 24 height 70
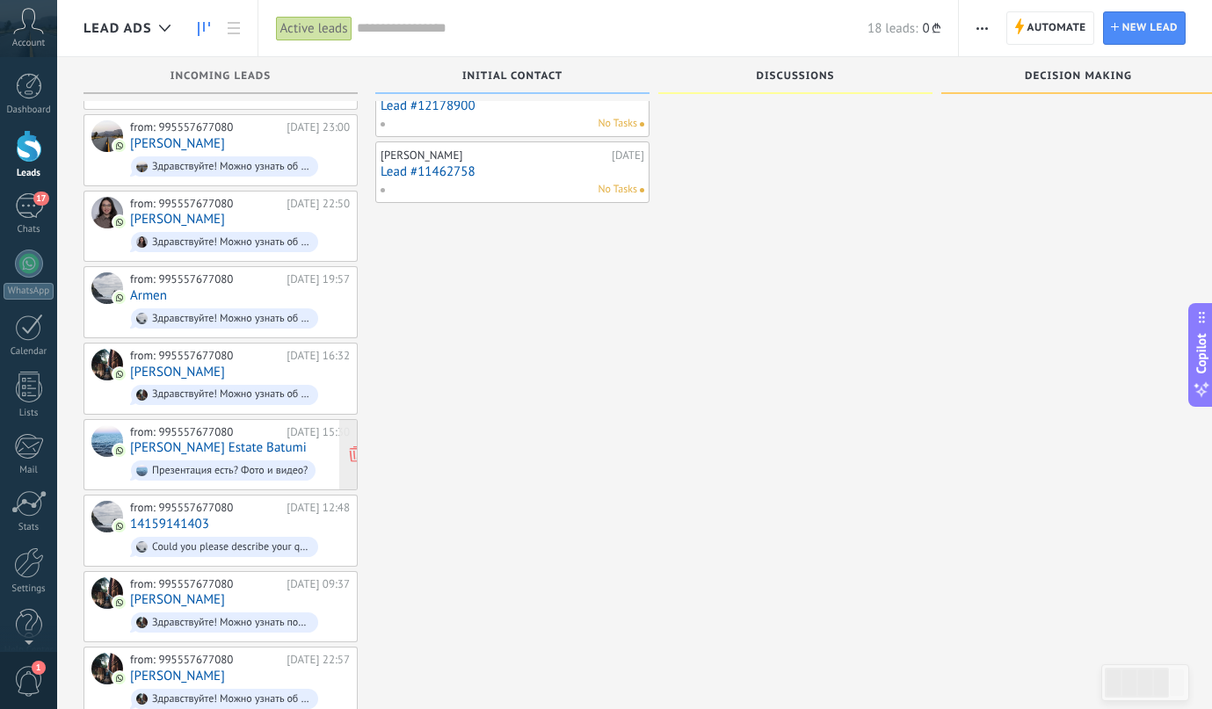
scroll to position [47, 0]
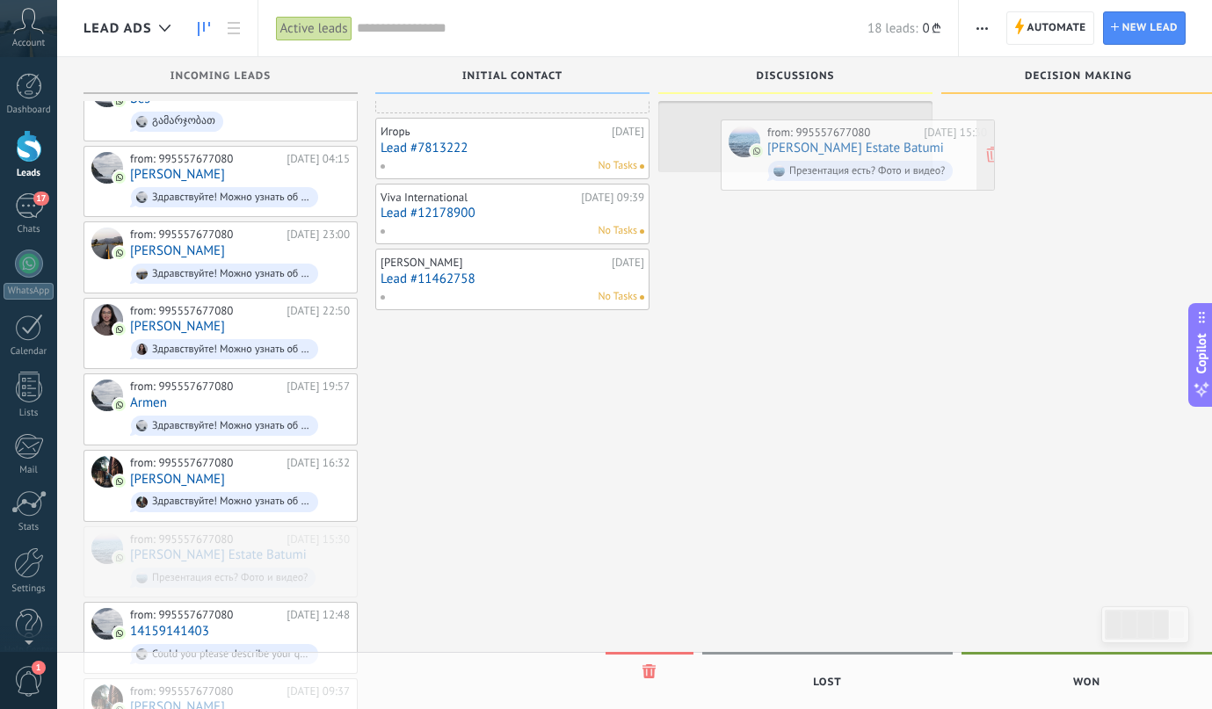
drag, startPoint x: 160, startPoint y: 553, endPoint x: 793, endPoint y: 145, distance: 753.4
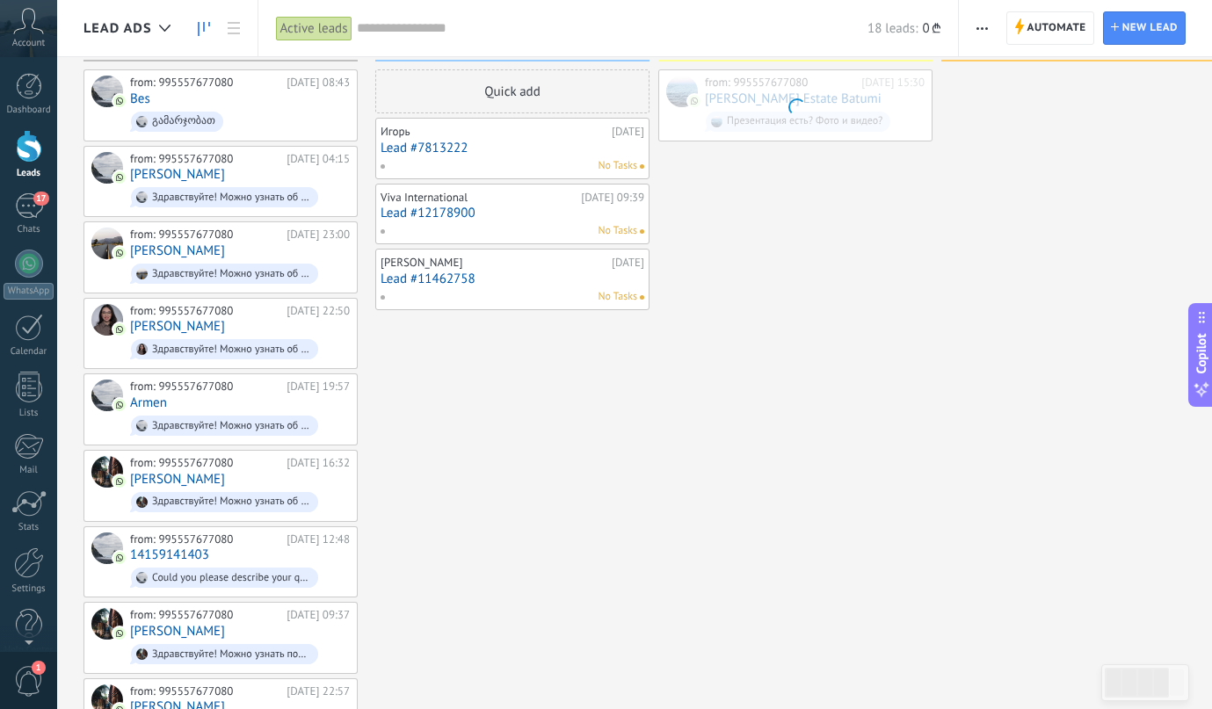
scroll to position [0, 0]
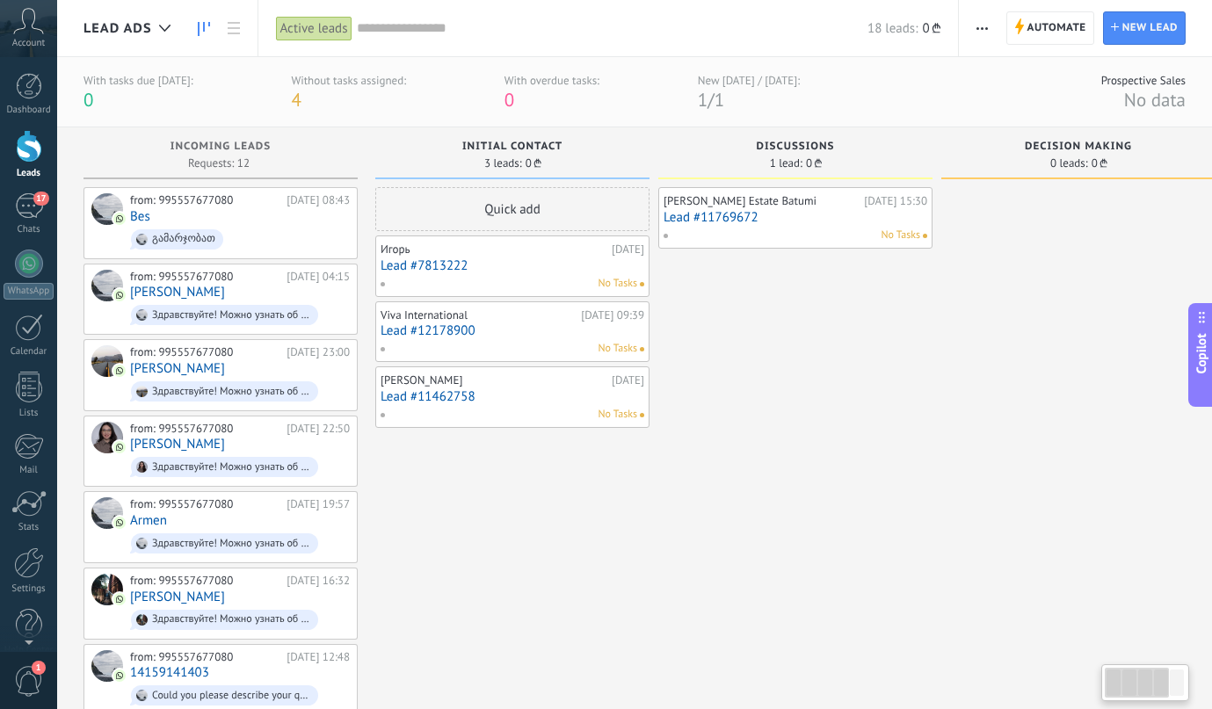
click at [529, 160] on span "0 ₾" at bounding box center [532, 163] width 15 height 11
click at [976, 25] on span "button" at bounding box center [981, 27] width 11 height 33
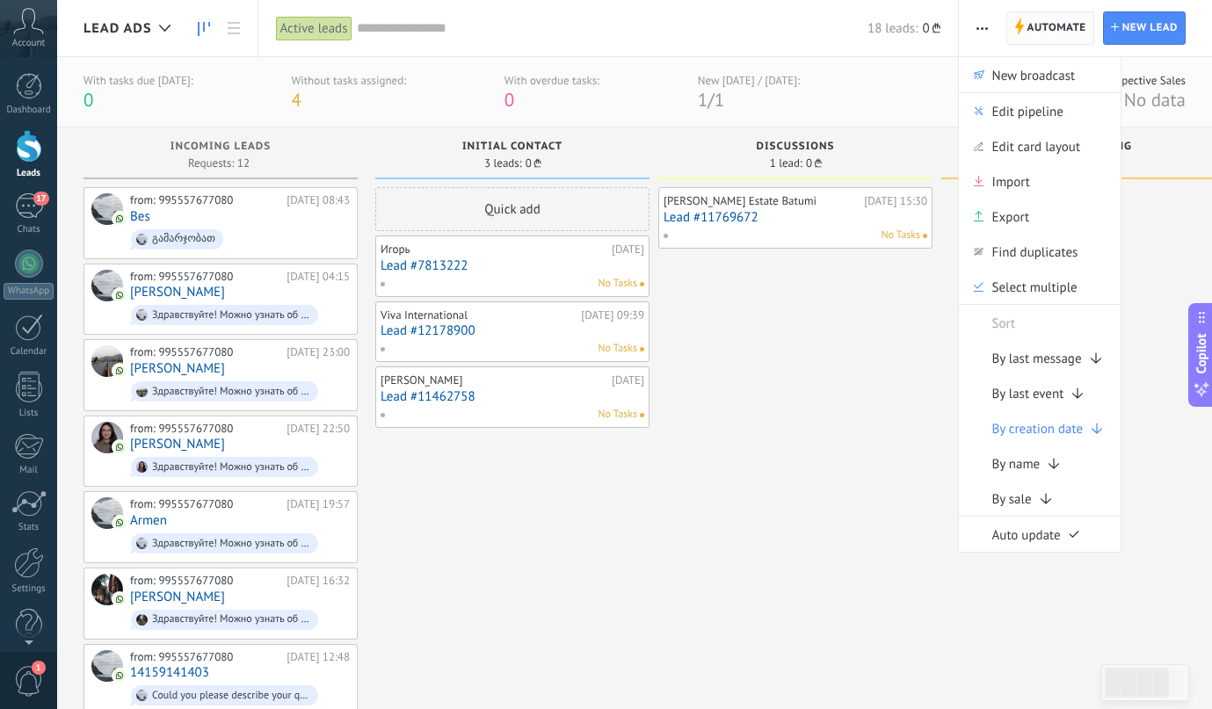
click at [1025, 27] on span "Automate Automate" at bounding box center [1050, 27] width 88 height 33
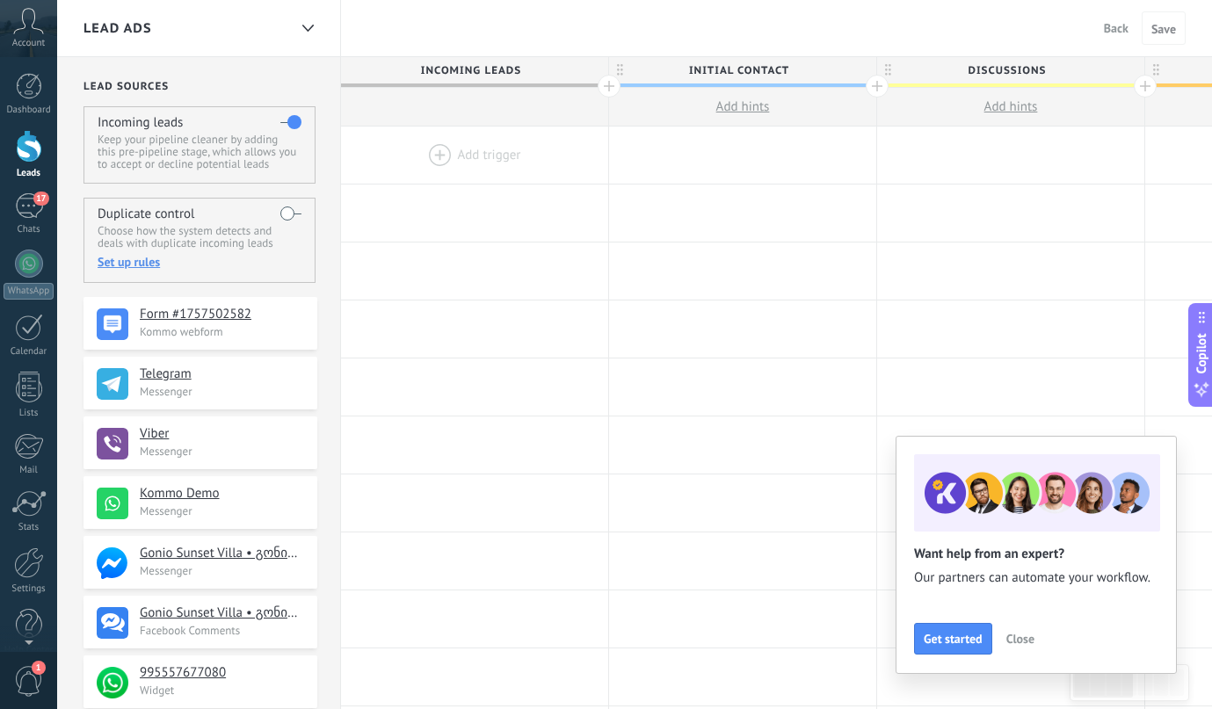
click at [716, 76] on span "Initial contact" at bounding box center [738, 70] width 258 height 27
click at [716, 76] on input "**********" at bounding box center [738, 70] width 233 height 26
type input "**********"
click at [1007, 62] on span "Discussions" at bounding box center [1006, 70] width 258 height 27
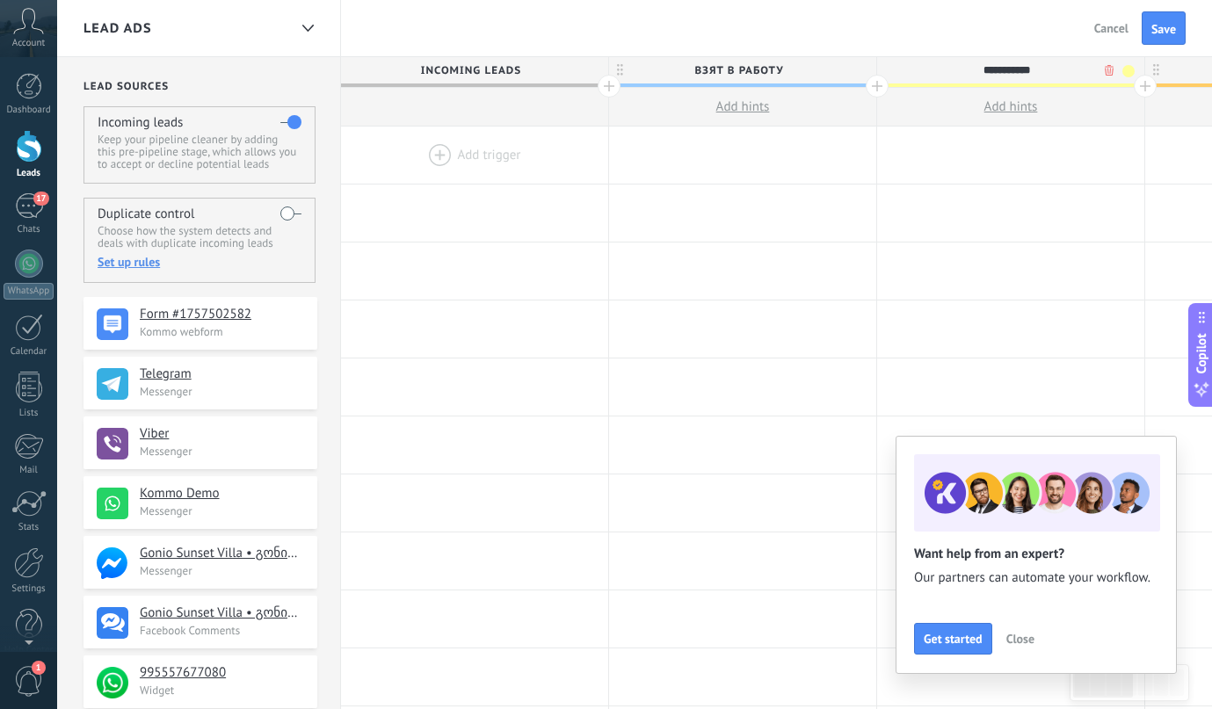
click at [1007, 62] on input "**********" at bounding box center [1006, 70] width 233 height 26
type input "*"
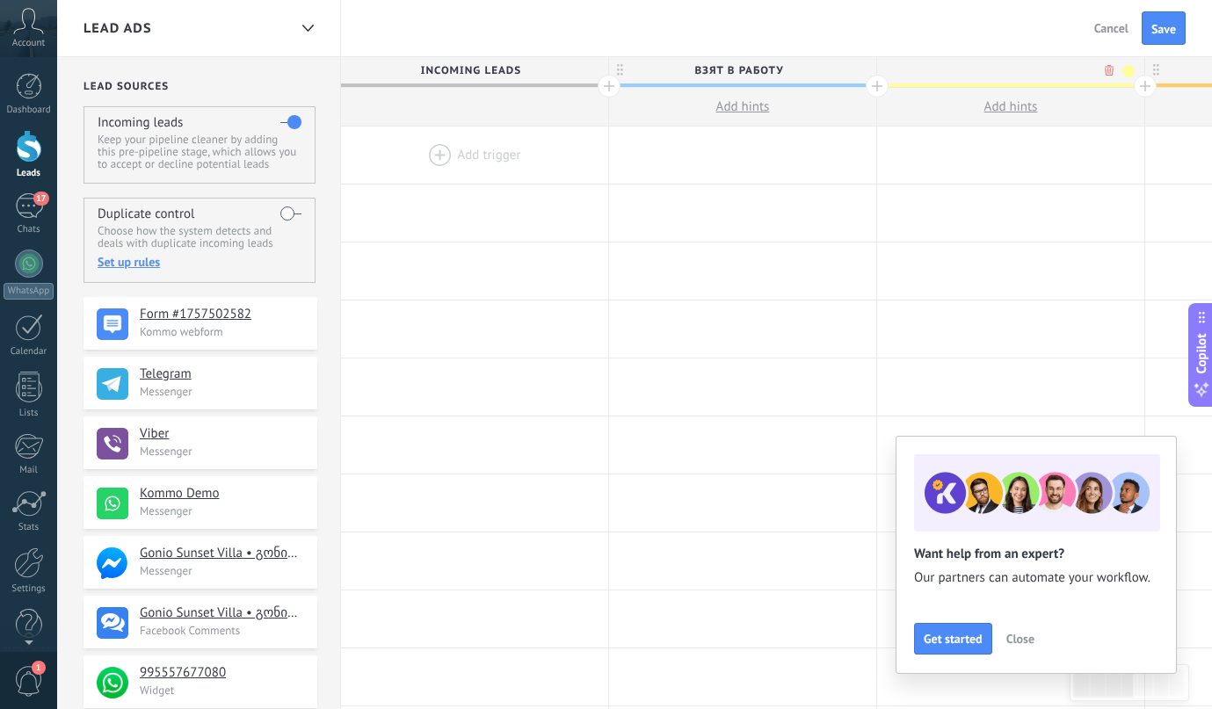
type input "*******"
type input "**********"
click at [878, 146] on div at bounding box center [1010, 155] width 267 height 57
click at [1170, 33] on span "Save" at bounding box center [1163, 29] width 25 height 12
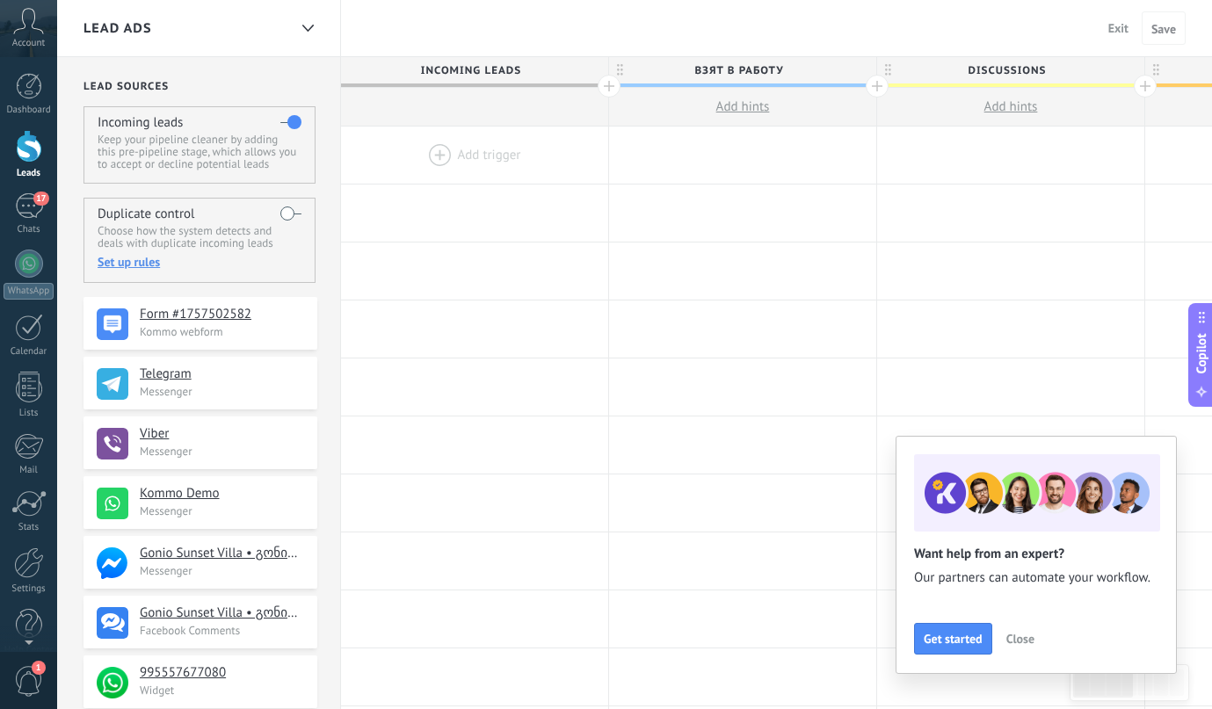
click at [1016, 638] on span "Close" at bounding box center [1020, 639] width 28 height 12
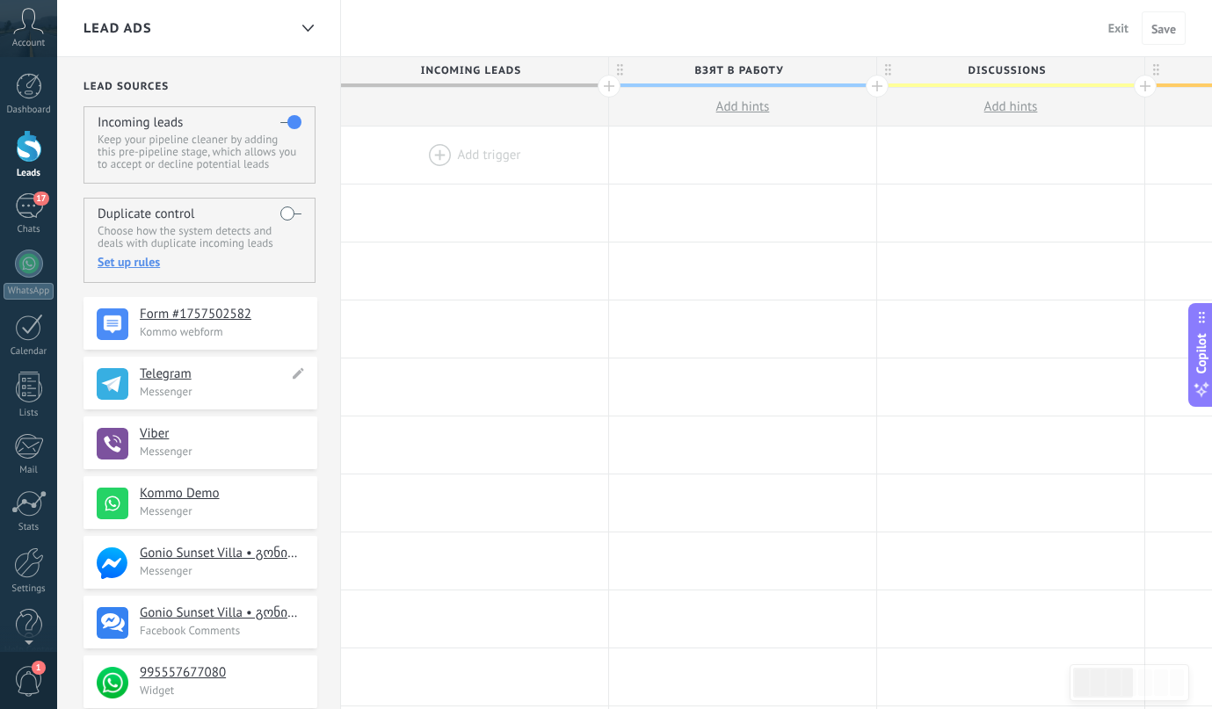
drag, startPoint x: 199, startPoint y: 393, endPoint x: 214, endPoint y: 388, distance: 15.6
click at [214, 388] on p "Messenger" at bounding box center [223, 391] width 167 height 15
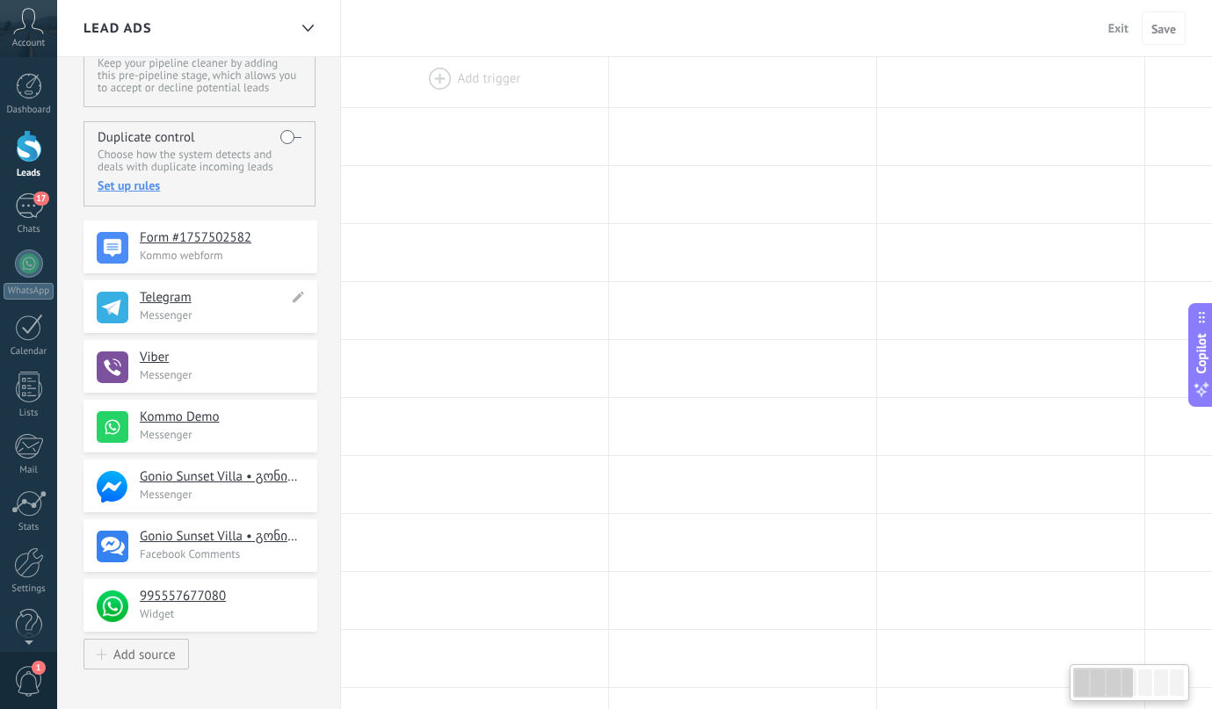
scroll to position [139, 0]
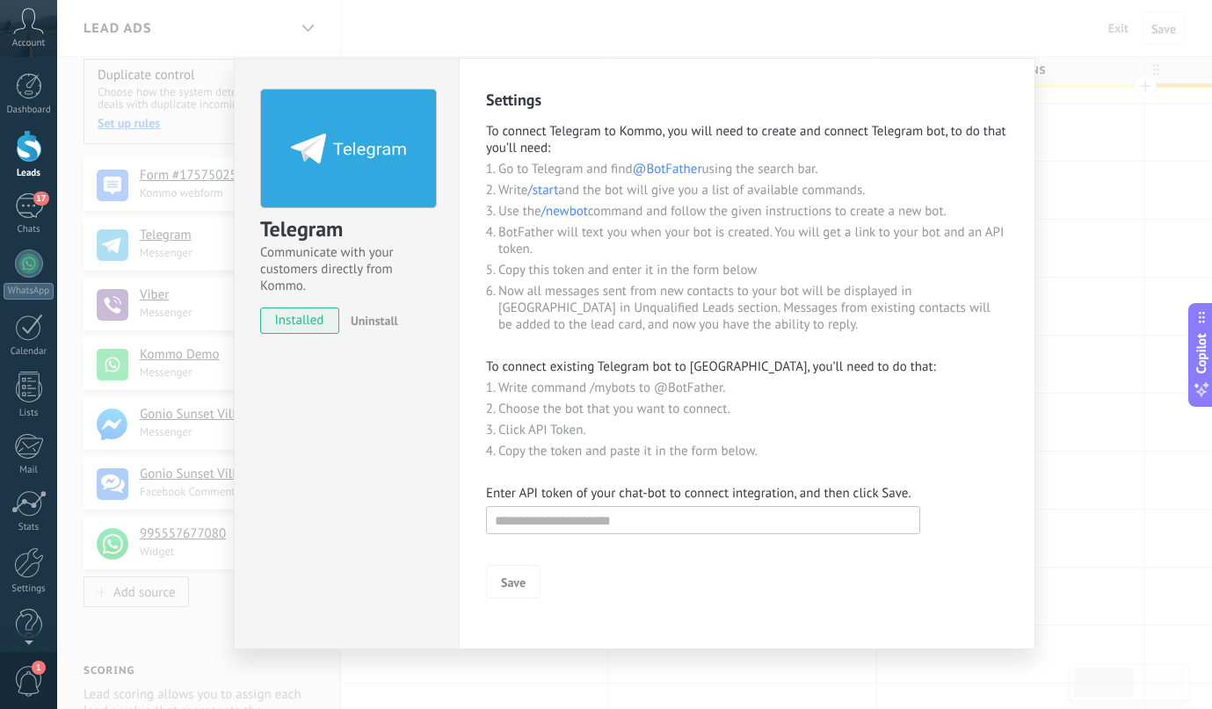
click at [1141, 261] on div "Telegram Communicate with your customers directly from Kommo. installed Uninsta…" at bounding box center [634, 354] width 1155 height 709
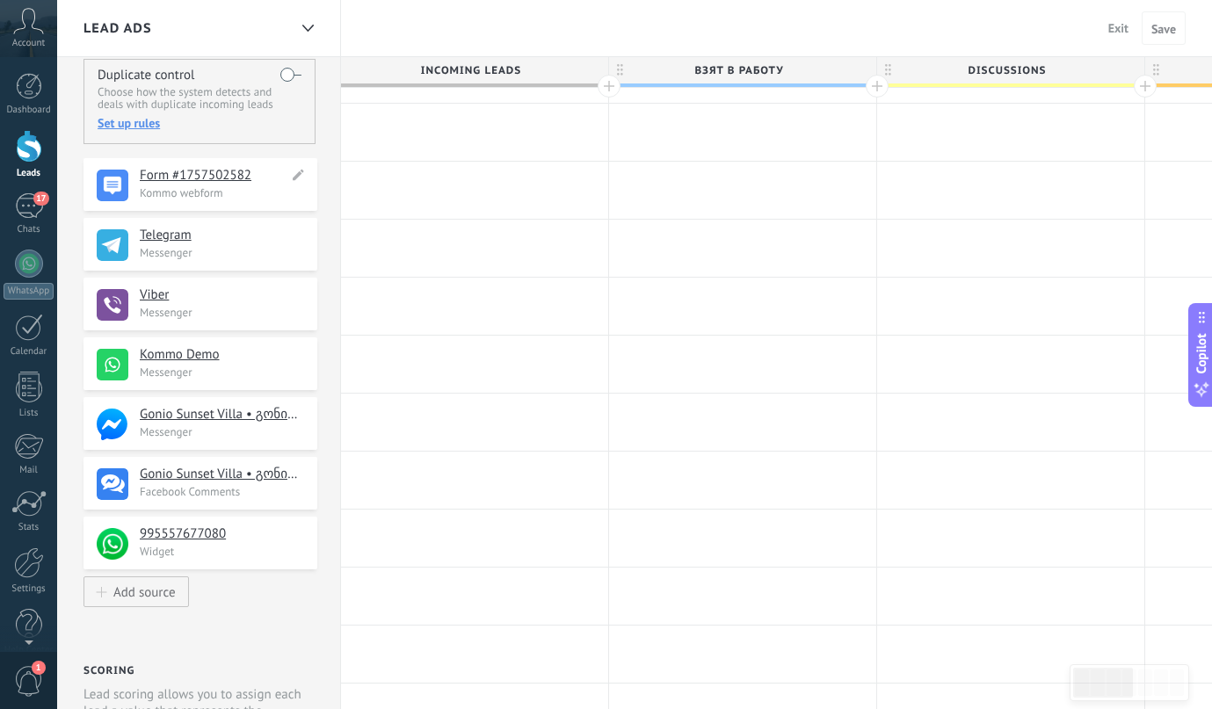
click at [183, 176] on h4 "Form #1757502582" at bounding box center [214, 176] width 149 height 18
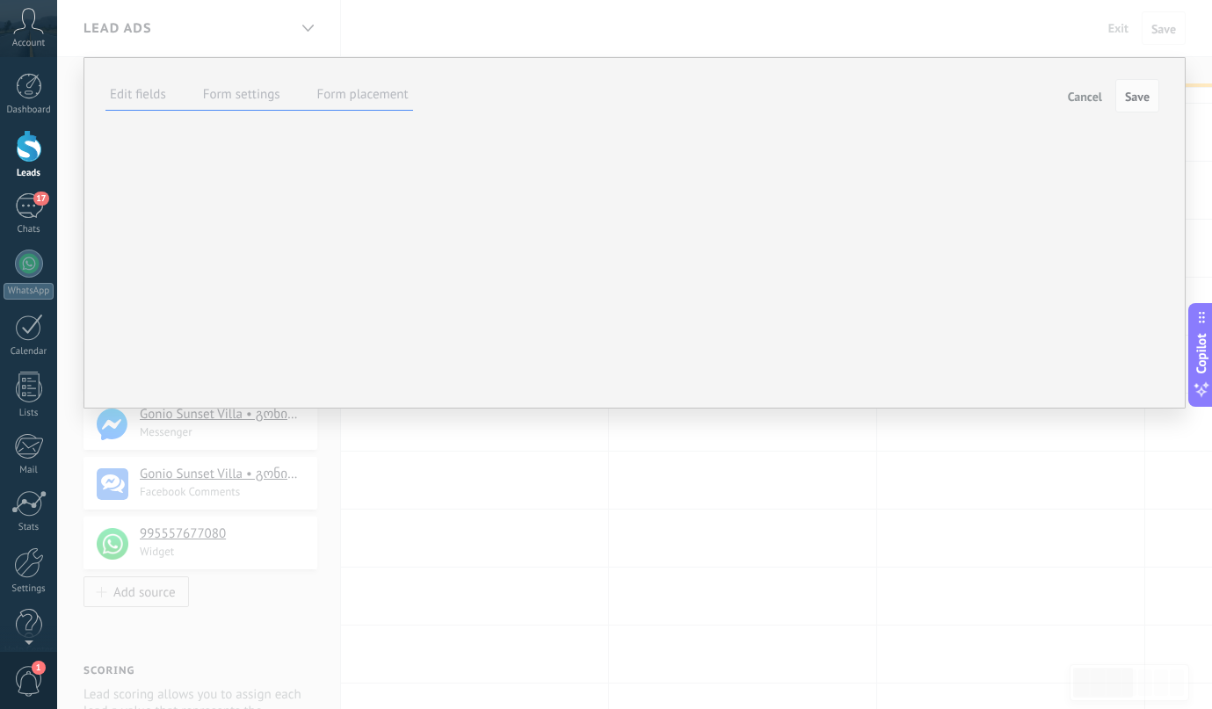
click at [0, 0] on div "+995 ***** Done" at bounding box center [0, 0] width 0 height 0
click at [0, 0] on link "Form border" at bounding box center [0, 0] width 0 height 0
click at [0, 0] on span at bounding box center [0, 0] width 0 height 0
click at [0, 0] on div "Form border radius: px 0 50" at bounding box center [0, 0] width 0 height 0
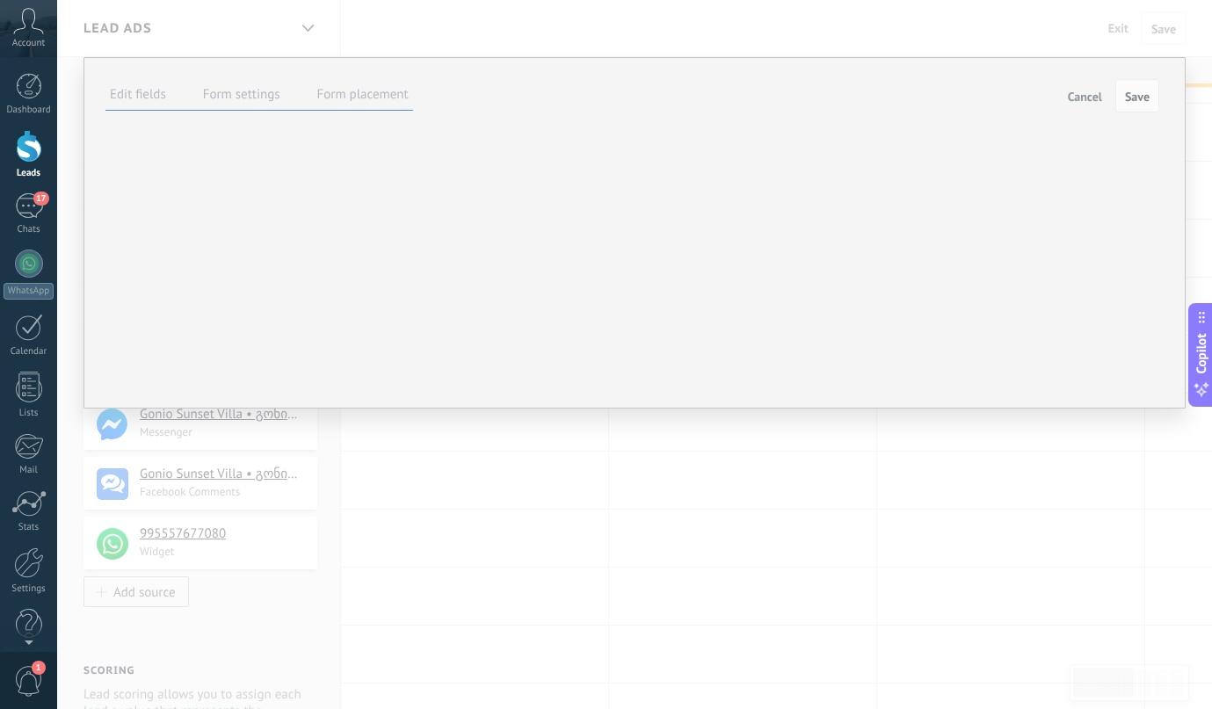
type input "**"
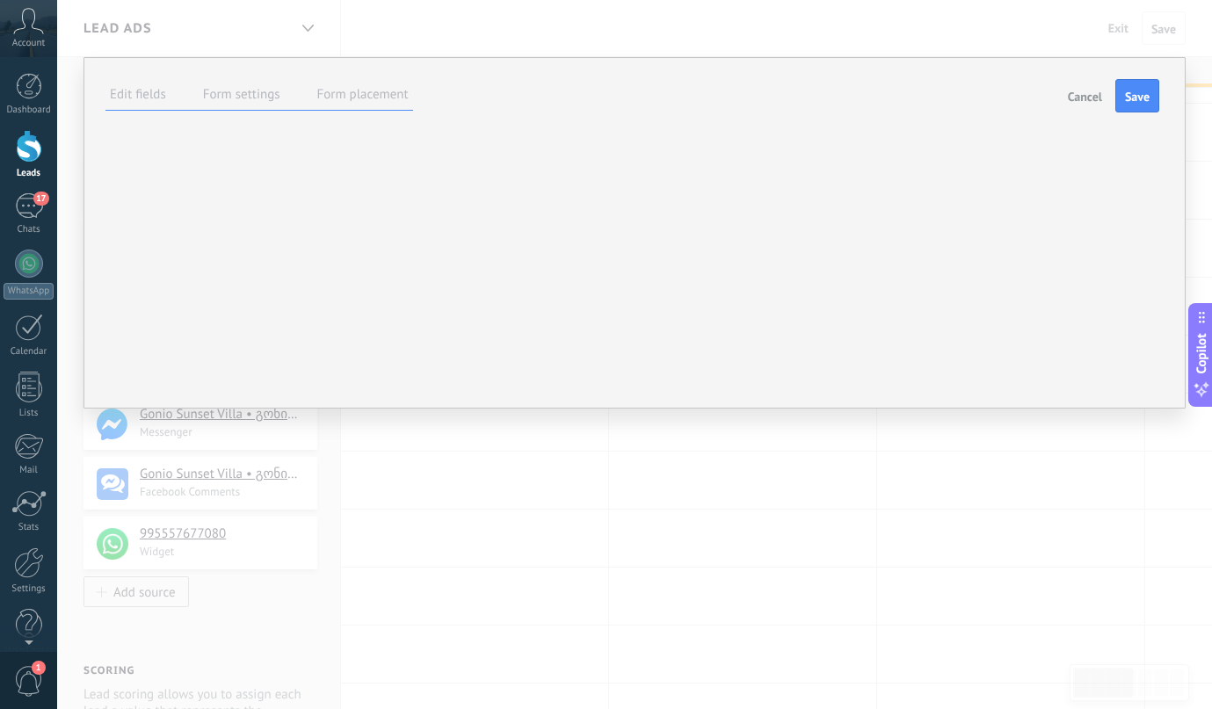
type input "**"
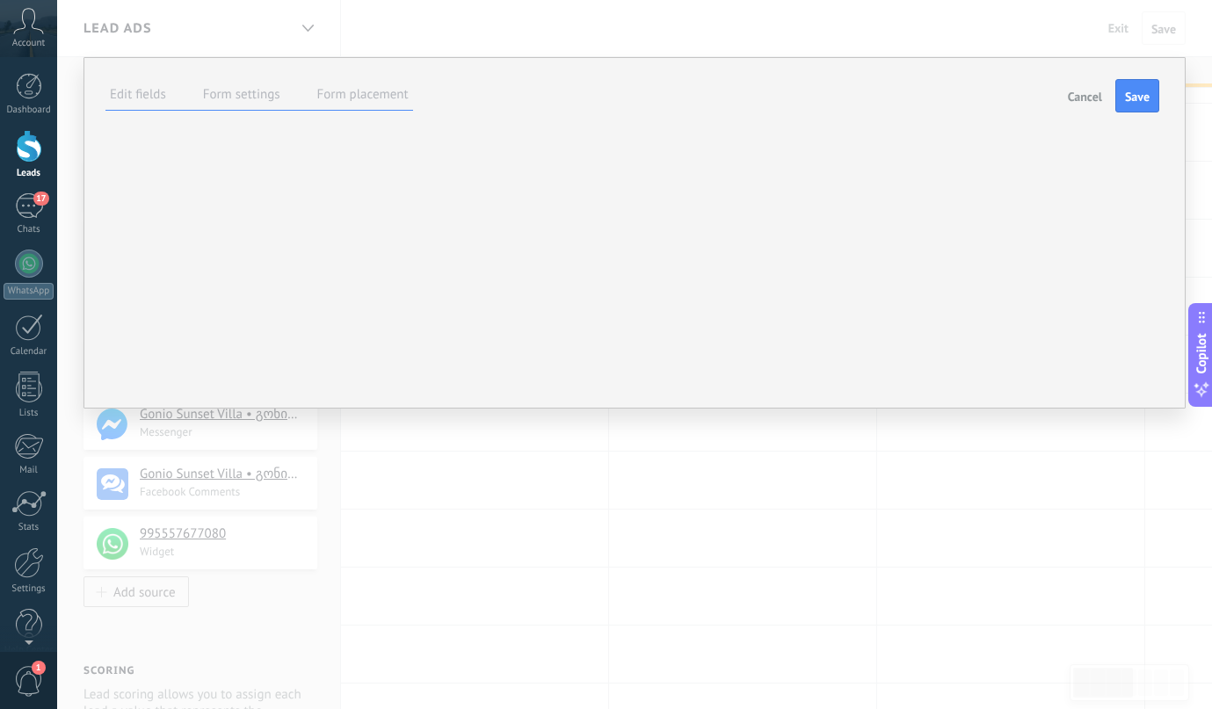
type input "**"
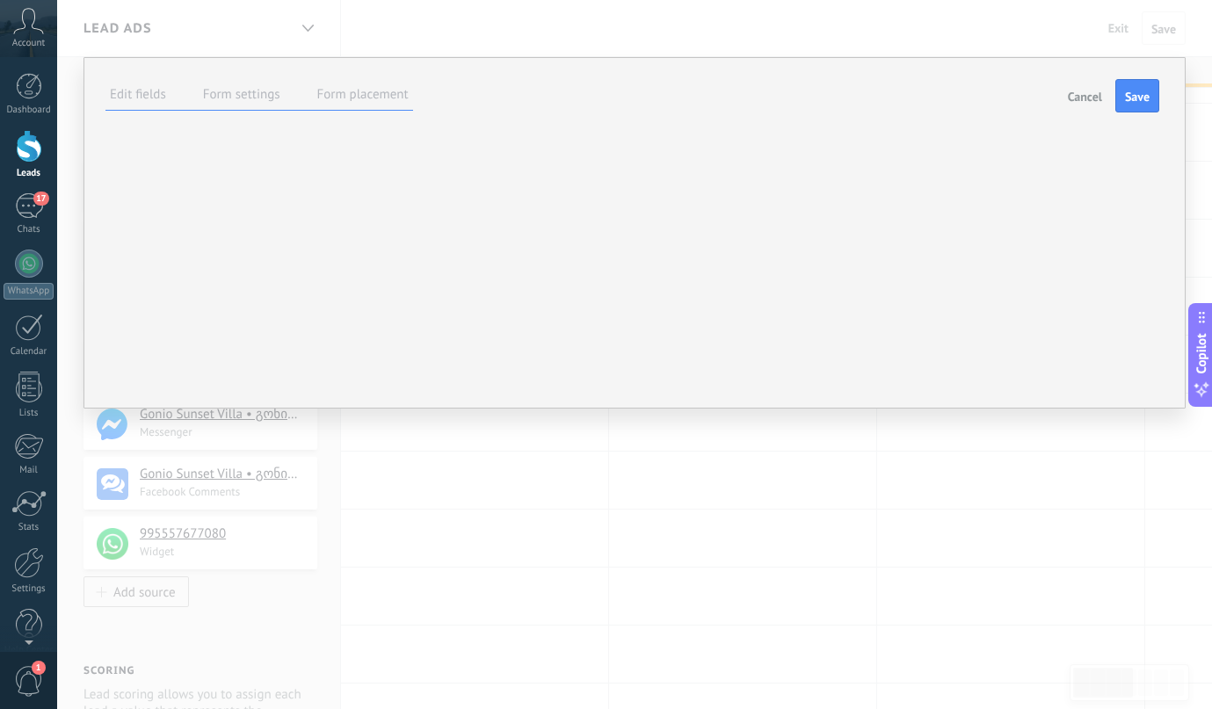
type input "**"
click at [0, 0] on div at bounding box center [0, 0] width 0 height 0
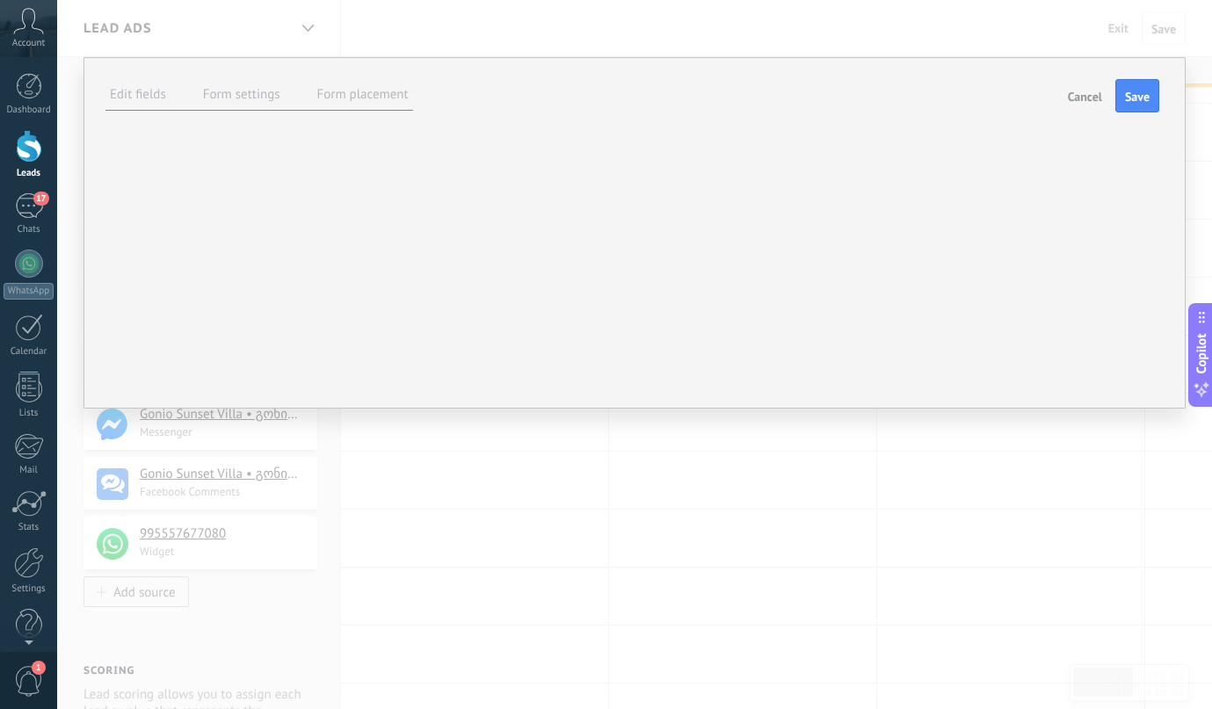
type input "**"
click at [0, 0] on div "****** Done B I U Size: ** px 13px 14px 15px 16px 18px 19px 20px 22px 24px 26px…" at bounding box center [0, 0] width 0 height 0
click at [235, 92] on label "Form settings" at bounding box center [241, 94] width 77 height 17
click at [344, 103] on label "Form placement" at bounding box center [362, 94] width 91 height 17
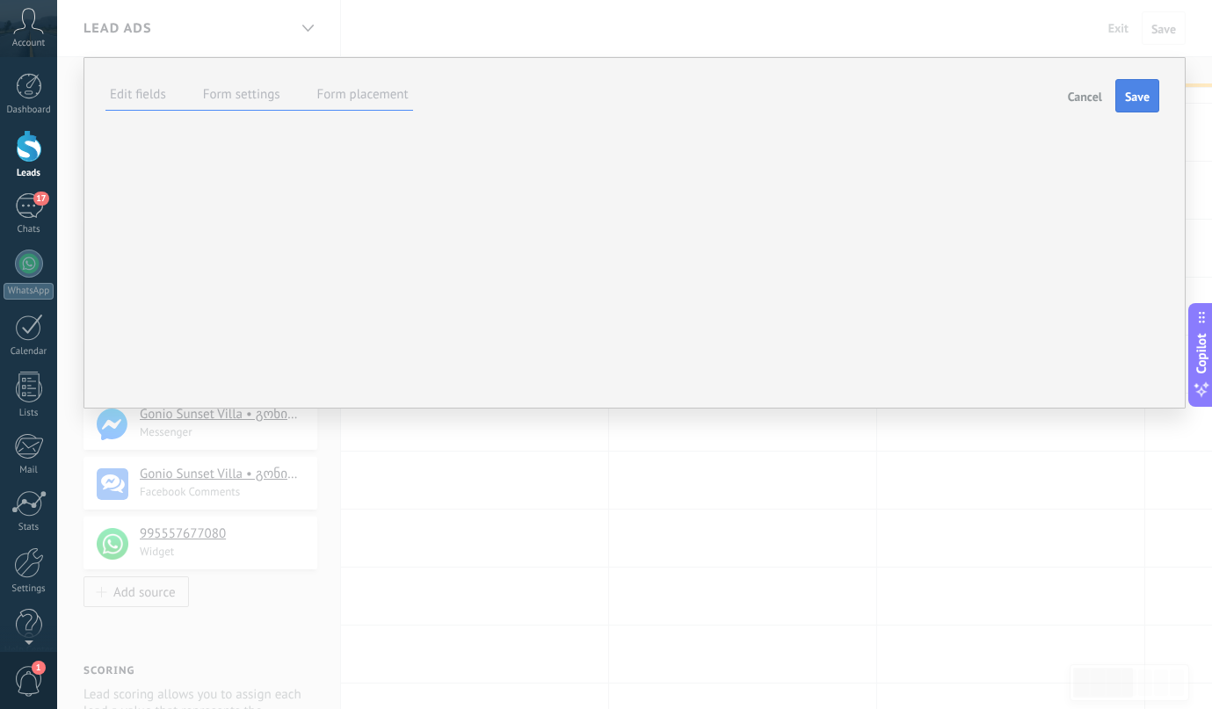
click at [1136, 101] on span "Save" at bounding box center [1137, 97] width 25 height 12
click at [1084, 85] on button "Cancel" at bounding box center [1078, 95] width 48 height 32
